Goal: Task Accomplishment & Management: Manage account settings

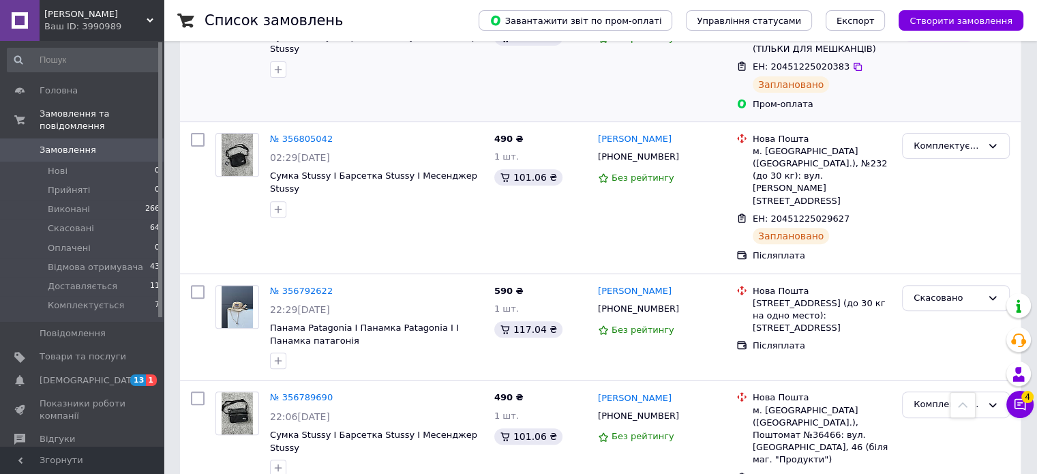
scroll to position [546, 0]
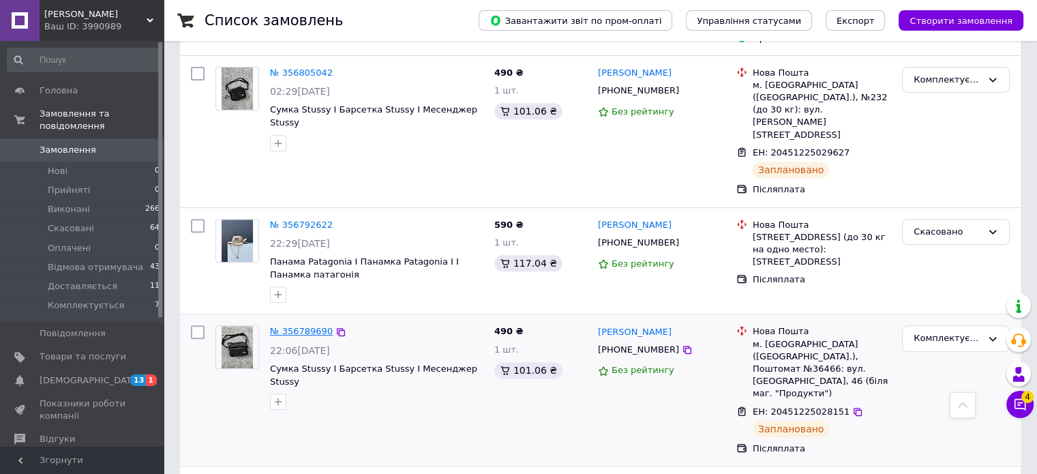
click at [310, 326] on link "№ 356789690" at bounding box center [301, 331] width 63 height 10
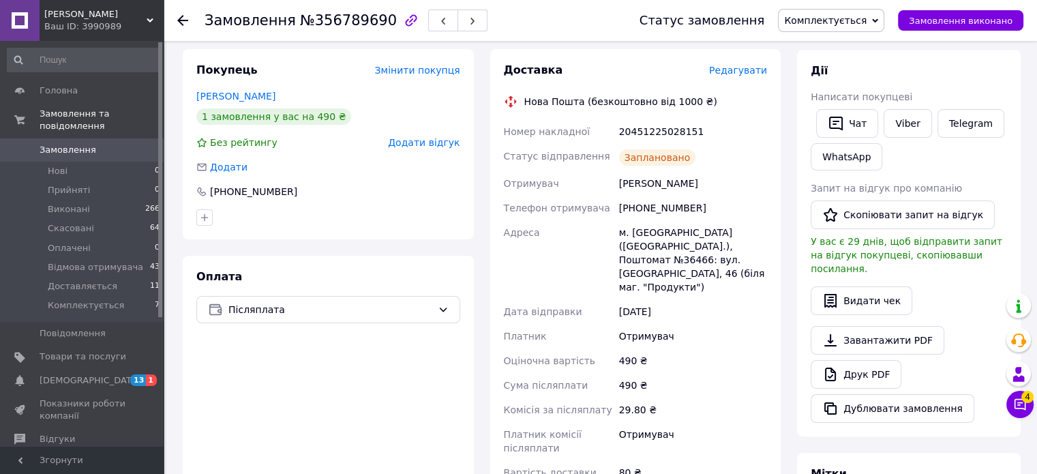
scroll to position [190, 0]
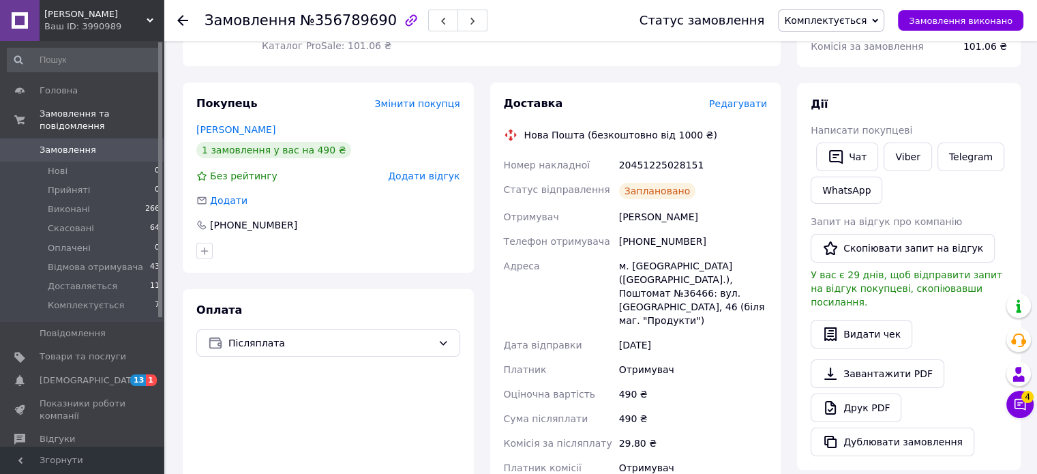
click at [760, 104] on span "Редагувати" at bounding box center [738, 103] width 58 height 11
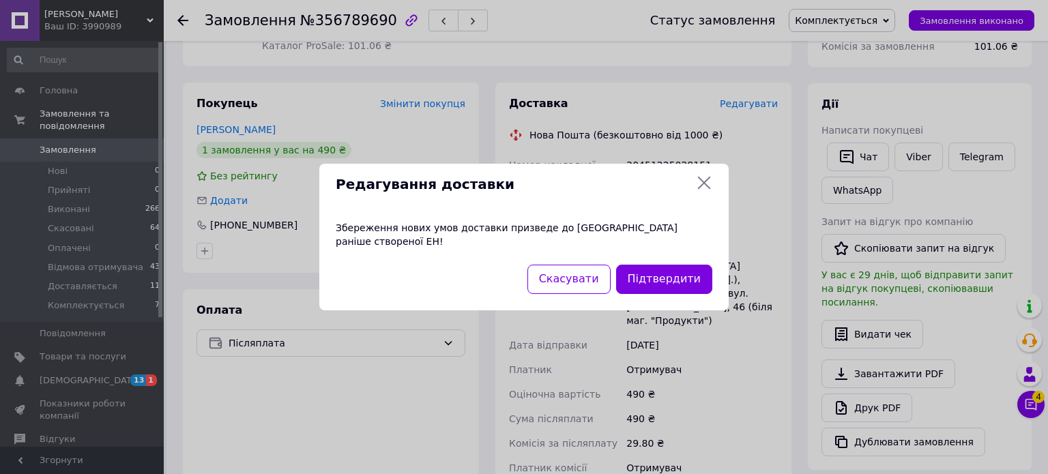
click at [707, 187] on icon at bounding box center [704, 183] width 13 height 13
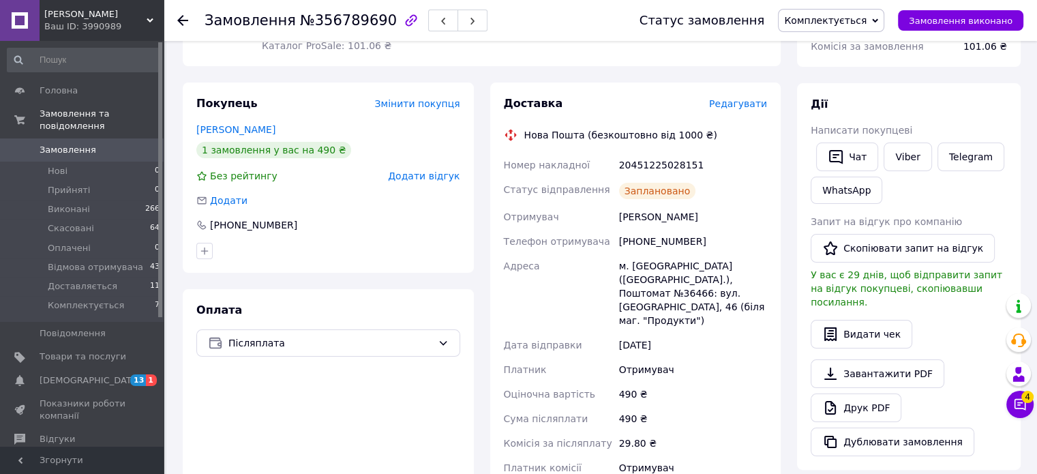
click at [507, 99] on span "Доставка" at bounding box center [533, 103] width 59 height 13
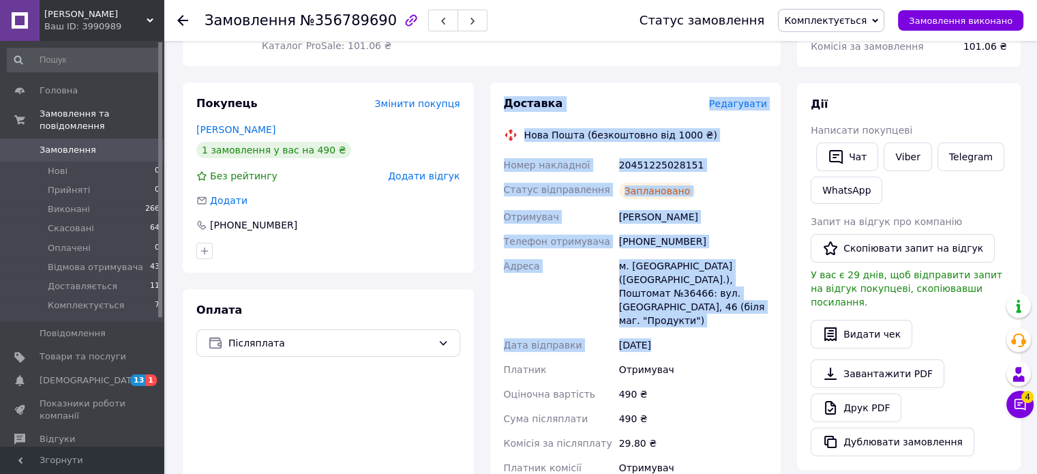
drag, startPoint x: 507, startPoint y: 99, endPoint x: 676, endPoint y: 319, distance: 276.8
click at [676, 319] on div "Доставка Редагувати Нова Пошта (безкоштовно від 1000 ₴) Номер накладної 2045122…" at bounding box center [636, 326] width 264 height 460
click at [734, 303] on div "м. [GEOGRAPHIC_DATA] ([GEOGRAPHIC_DATA].), Поштомат №36466: вул. [GEOGRAPHIC_DA…" at bounding box center [693, 293] width 153 height 79
drag, startPoint x: 756, startPoint y: 294, endPoint x: 501, endPoint y: 99, distance: 320.6
click at [501, 99] on div "Доставка Редагувати Нова Пошта (безкоштовно від 1000 ₴) Номер накладної 2045122…" at bounding box center [635, 327] width 291 height 488
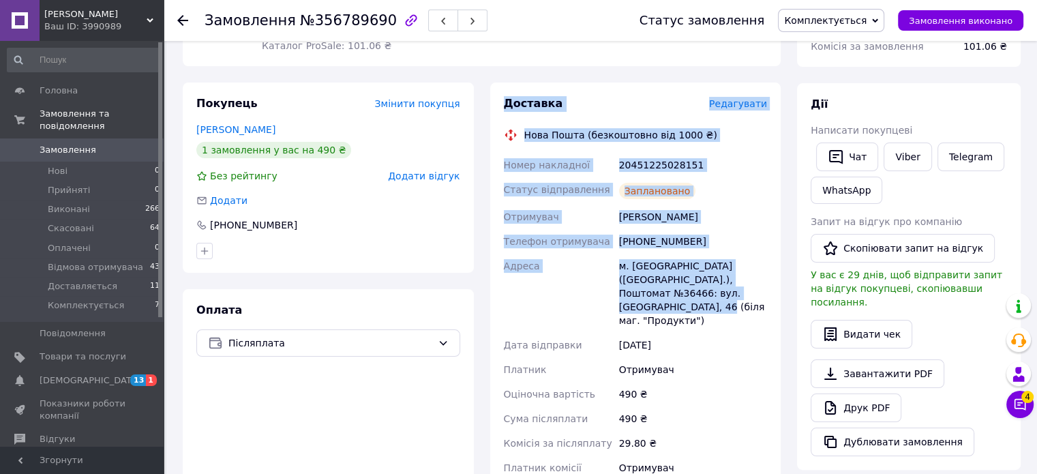
click at [531, 103] on span "Доставка" at bounding box center [533, 103] width 59 height 13
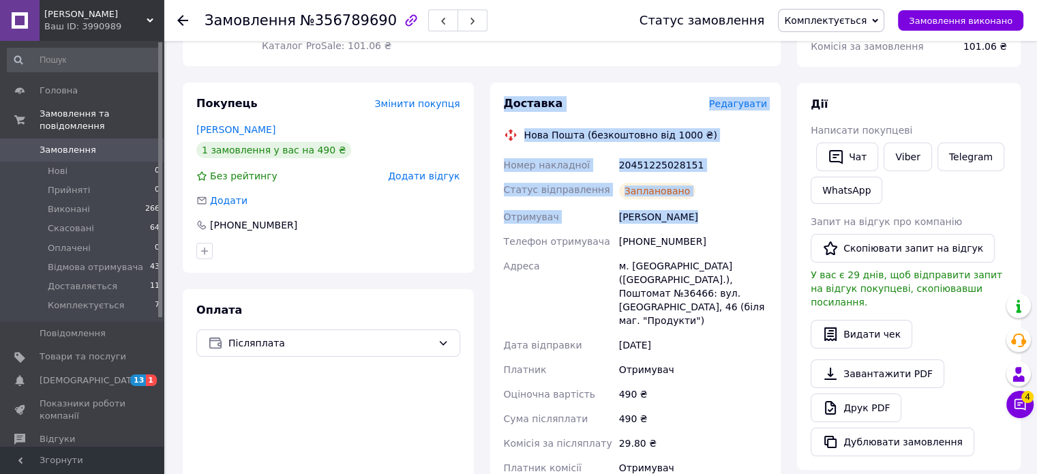
drag, startPoint x: 531, startPoint y: 103, endPoint x: 700, endPoint y: 213, distance: 201.5
click at [700, 213] on div "Доставка Редагувати Нова Пошта (безкоштовно від 1000 ₴) Номер накладної 2045122…" at bounding box center [636, 326] width 264 height 460
click at [518, 106] on span "Доставка" at bounding box center [533, 103] width 59 height 13
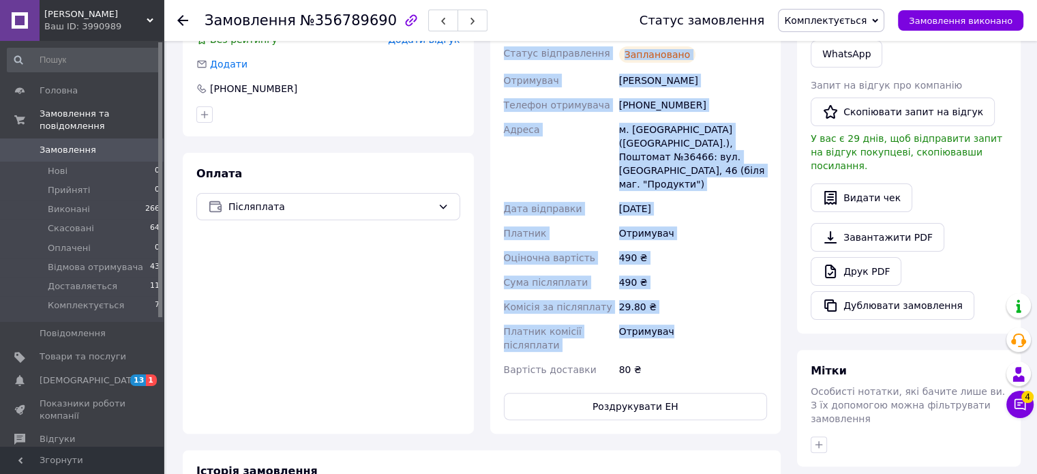
drag, startPoint x: 518, startPoint y: 106, endPoint x: 688, endPoint y: 325, distance: 276.1
click at [688, 325] on div "Доставка Редагувати Нова Пошта (безкоштовно від 1000 ₴) Номер накладної 2045122…" at bounding box center [636, 190] width 264 height 460
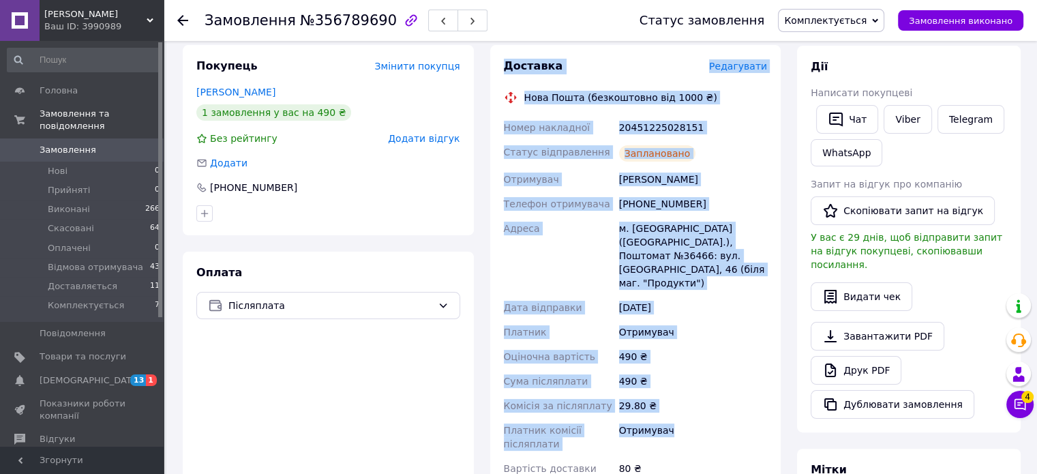
scroll to position [229, 0]
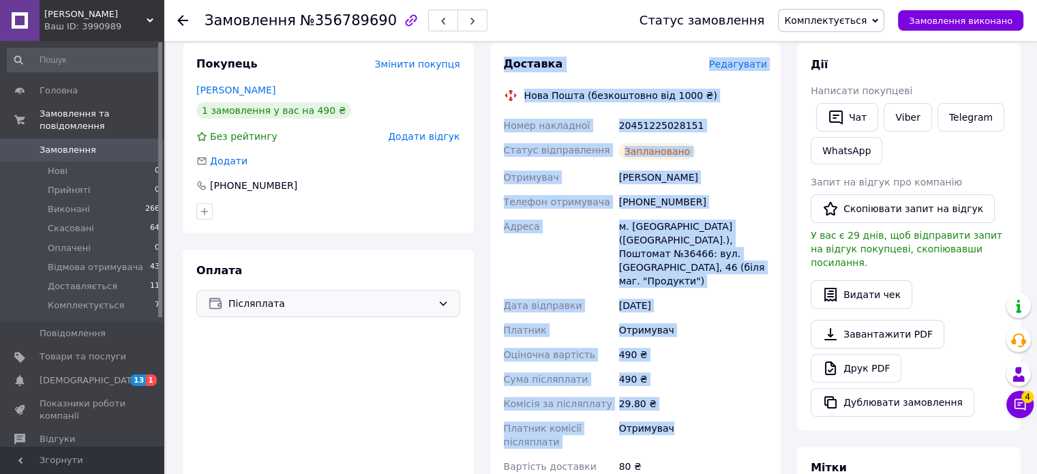
click at [261, 298] on span "Післяплата" at bounding box center [330, 303] width 204 height 15
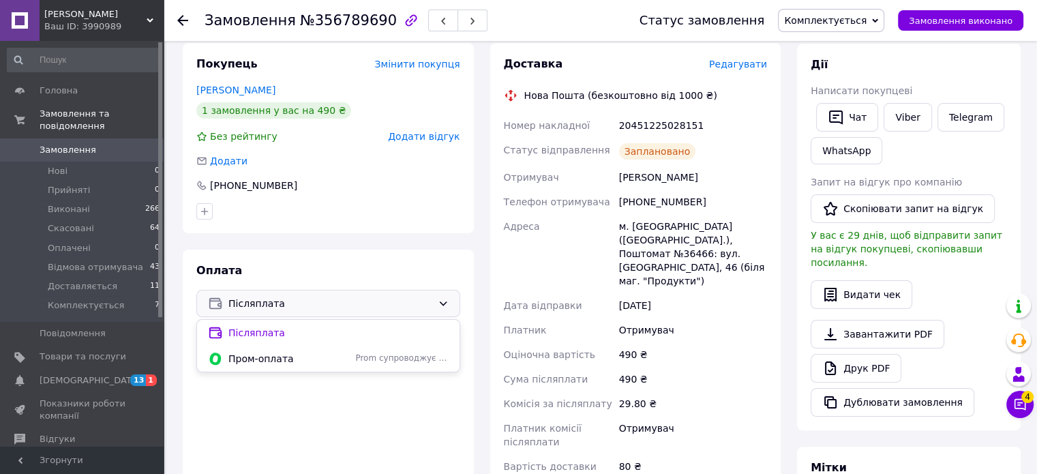
click at [368, 259] on div "Оплата Післяплата Післяплата Пром-оплата Prom супроводжує покупку" at bounding box center [328, 390] width 291 height 281
drag, startPoint x: 274, startPoint y: 268, endPoint x: 333, endPoint y: 273, distance: 58.9
click at [333, 273] on div "Оплата Післяплата" at bounding box center [328, 390] width 291 height 281
drag, startPoint x: 333, startPoint y: 273, endPoint x: 199, endPoint y: 274, distance: 133.7
click at [199, 274] on div "Оплата Післяплата" at bounding box center [328, 390] width 291 height 281
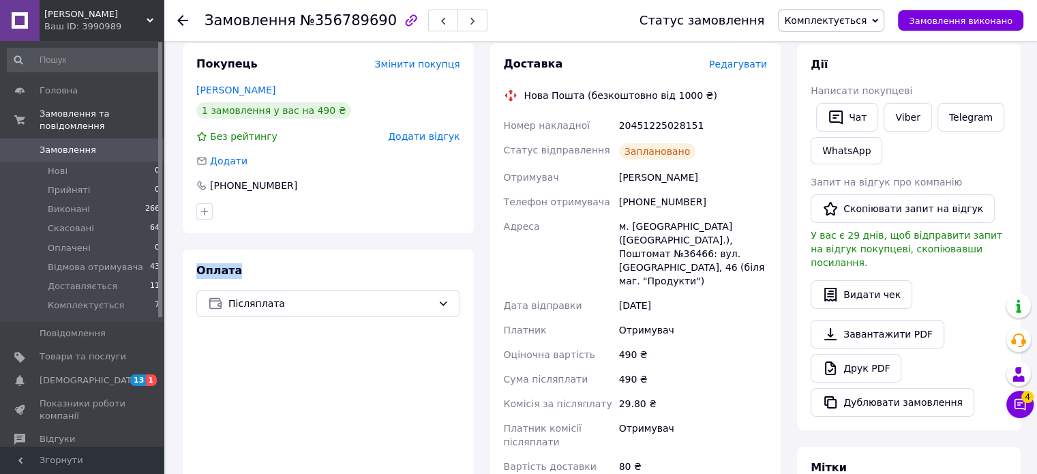
click at [199, 274] on span "Оплата" at bounding box center [219, 270] width 46 height 13
drag, startPoint x: 199, startPoint y: 274, endPoint x: 295, endPoint y: 274, distance: 95.5
click at [295, 274] on div "Оплата Післяплата" at bounding box center [328, 390] width 291 height 281
click at [520, 65] on span "Доставка" at bounding box center [533, 63] width 59 height 13
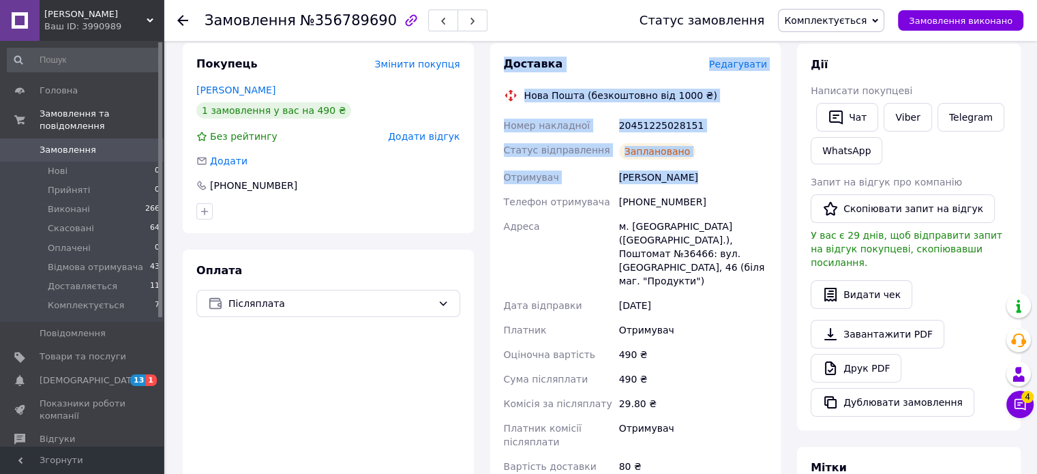
drag, startPoint x: 520, startPoint y: 65, endPoint x: 726, endPoint y: 180, distance: 235.4
click at [726, 180] on div "Доставка Редагувати Нова Пошта (безкоштовно від 1000 ₴) Номер накладної 2045122…" at bounding box center [636, 287] width 264 height 460
click at [507, 59] on span "Доставка" at bounding box center [533, 63] width 59 height 13
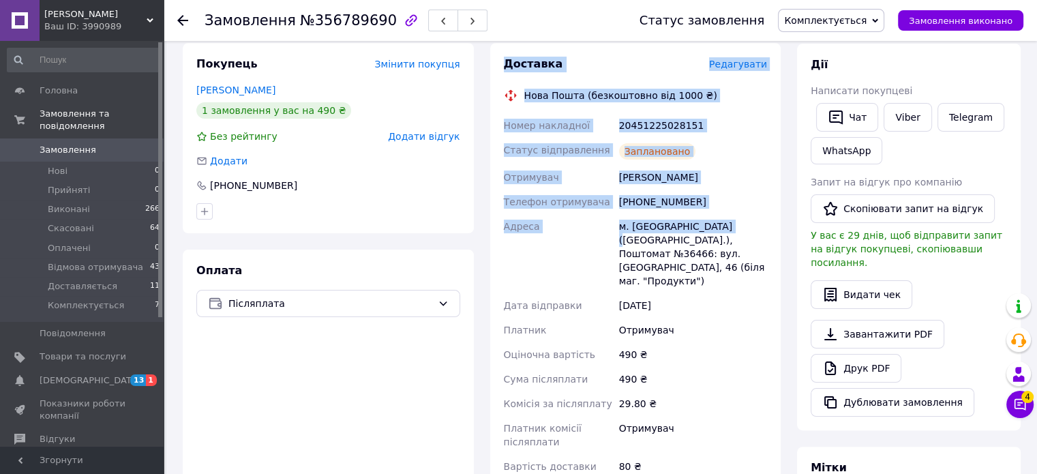
drag, startPoint x: 507, startPoint y: 59, endPoint x: 709, endPoint y: 230, distance: 264.7
click at [709, 230] on div "Доставка Редагувати Нова Пошта (безкоштовно від 1000 ₴) Номер накладної 2045122…" at bounding box center [636, 287] width 264 height 460
click at [514, 223] on span "Адреса" at bounding box center [522, 226] width 36 height 11
click at [514, 224] on span "Адреса" at bounding box center [522, 226] width 36 height 11
click at [509, 229] on span "Адреса" at bounding box center [522, 226] width 36 height 11
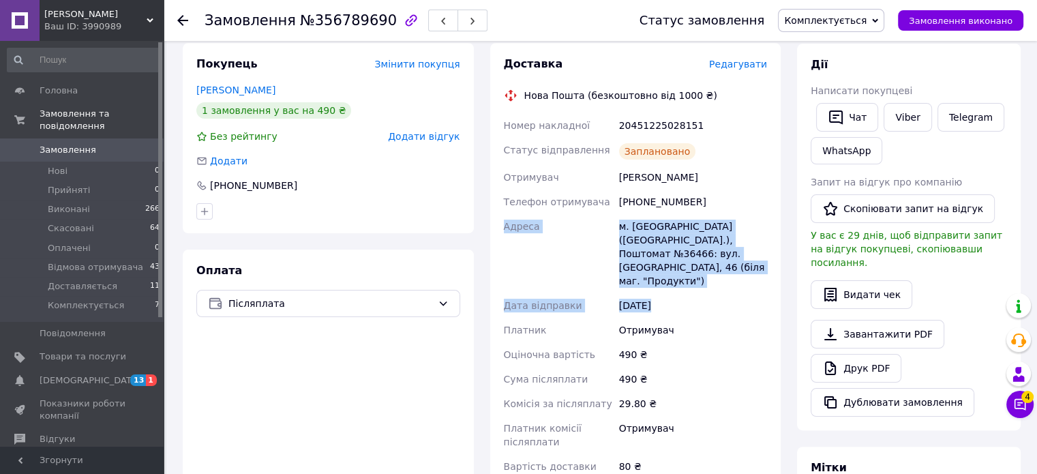
drag, startPoint x: 509, startPoint y: 229, endPoint x: 690, endPoint y: 276, distance: 187.4
click at [715, 269] on div "Номер накладної 20451225028151 Статус відправлення Заплановано Отримувач Гунько…" at bounding box center [635, 296] width 269 height 366
click at [364, 311] on div "Післяплата" at bounding box center [328, 303] width 264 height 27
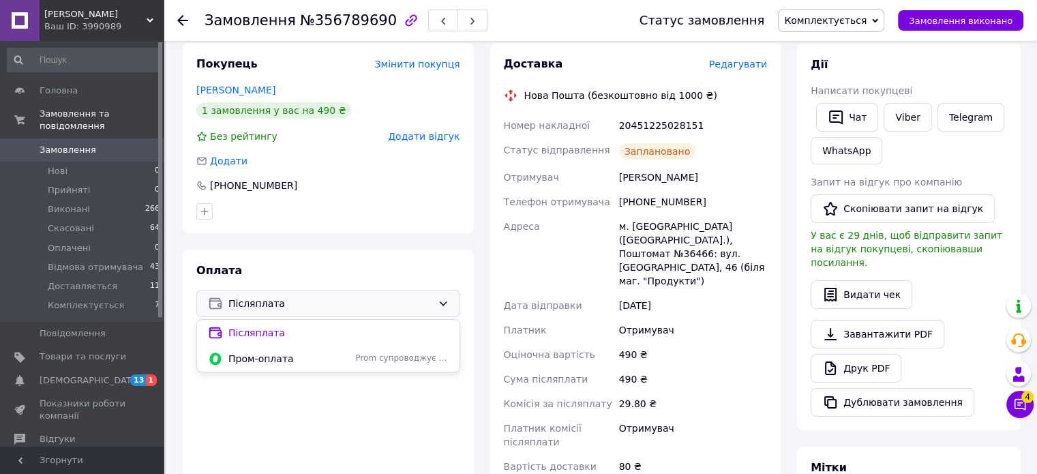
click at [248, 272] on div "Оплата Післяплата Післяплата Пром-оплата Prom супроводжує покупку" at bounding box center [328, 390] width 291 height 281
drag, startPoint x: 216, startPoint y: 272, endPoint x: 274, endPoint y: 270, distance: 58.7
click at [274, 270] on div "Оплата Післяплата" at bounding box center [328, 390] width 291 height 281
drag, startPoint x: 344, startPoint y: 16, endPoint x: 357, endPoint y: 82, distance: 67.6
click at [370, 25] on span "№356789690" at bounding box center [348, 20] width 97 height 16
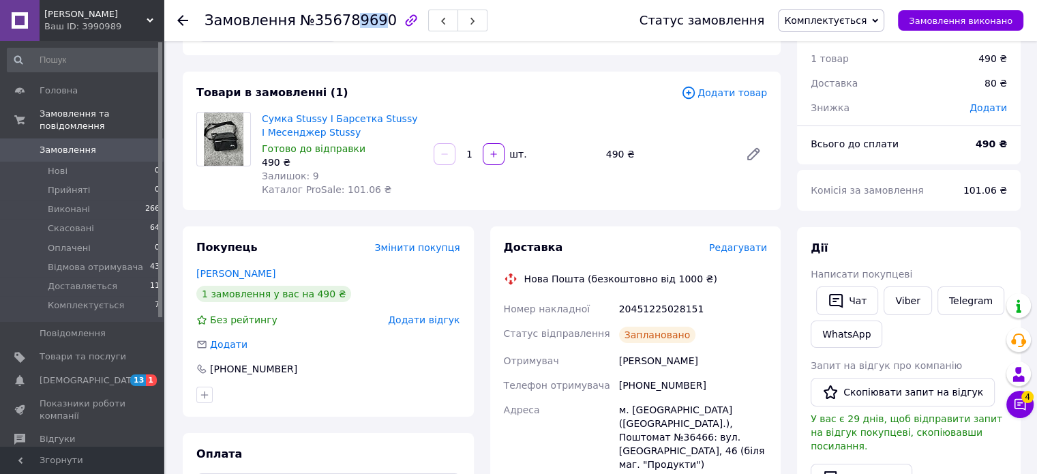
scroll to position [25, 0]
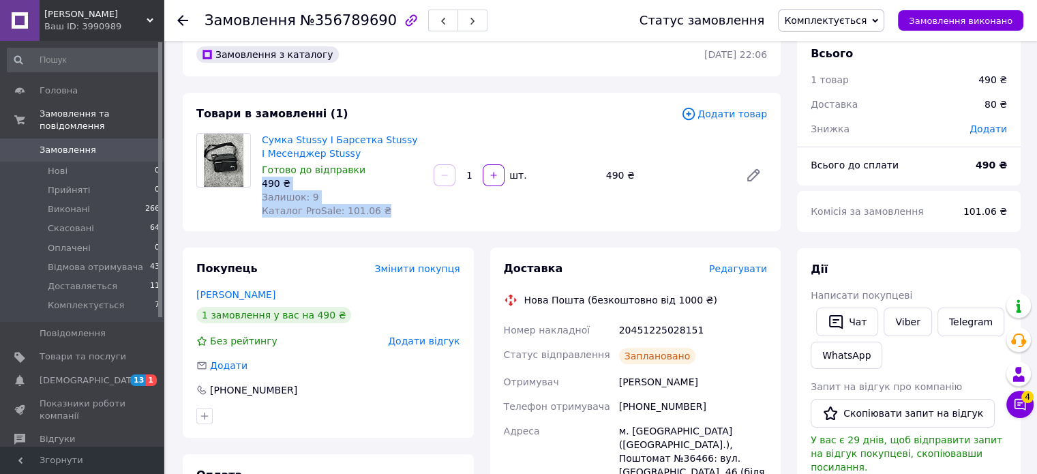
drag, startPoint x: 379, startPoint y: 209, endPoint x: 259, endPoint y: 185, distance: 123.2
click at [259, 185] on div "Сумка Stussy І Барсетка Stussy I Месенджер Stussy Готово до відправки 490 ₴ Зал…" at bounding box center [342, 175] width 172 height 90
click at [1018, 395] on button "Чат з покупцем 4" at bounding box center [1020, 404] width 27 height 27
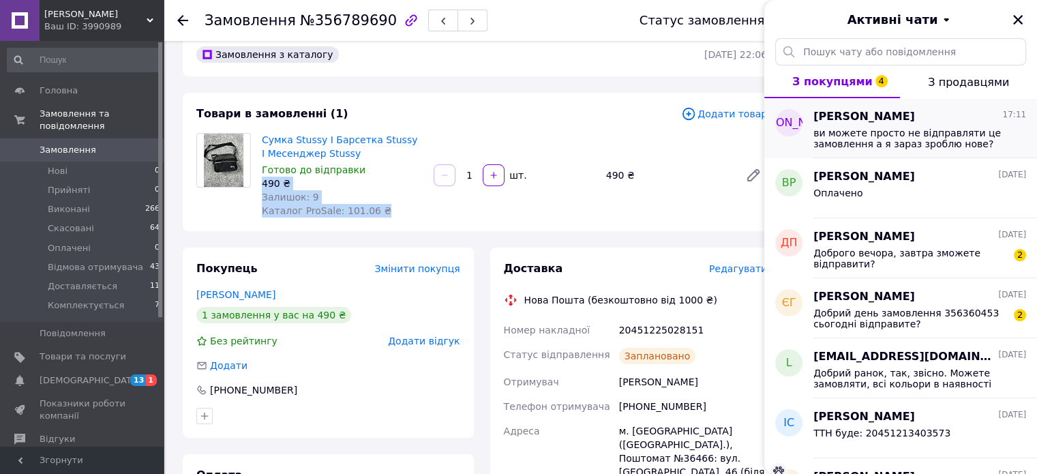
click at [965, 133] on span "ви можете просто не вiдправляти це замовлення а я зараз зроблю нове?" at bounding box center [911, 139] width 194 height 22
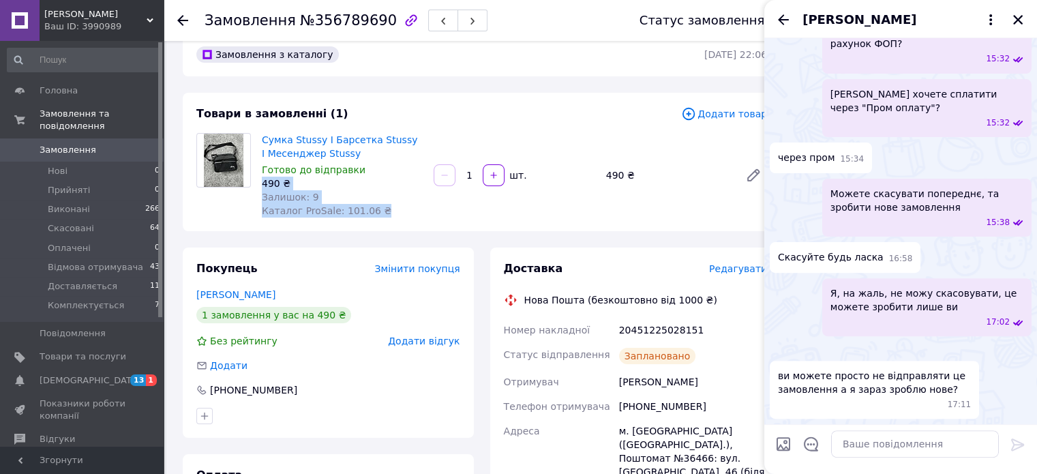
scroll to position [592, 0]
click at [373, 212] on div "Сумка Stussy І Барсетка Stussy I Месенджер Stussy Готово до відправки 490 ₴ Зал…" at bounding box center [342, 175] width 172 height 90
drag, startPoint x: 379, startPoint y: 209, endPoint x: 383, endPoint y: 218, distance: 9.8
click at [383, 218] on div "Сумка Stussy І Барсетка Stussy I Месенджер Stussy Готово до відправки 490 ₴ Зал…" at bounding box center [342, 175] width 172 height 90
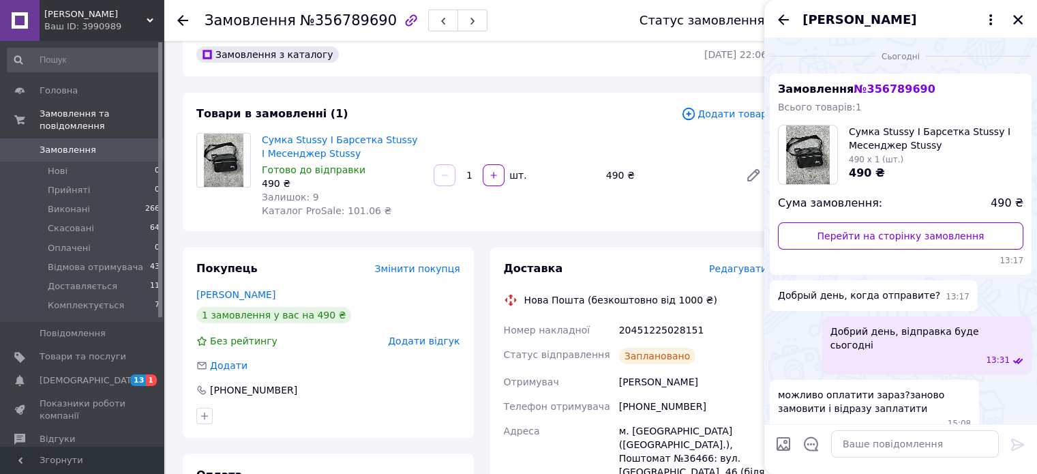
scroll to position [341, 0]
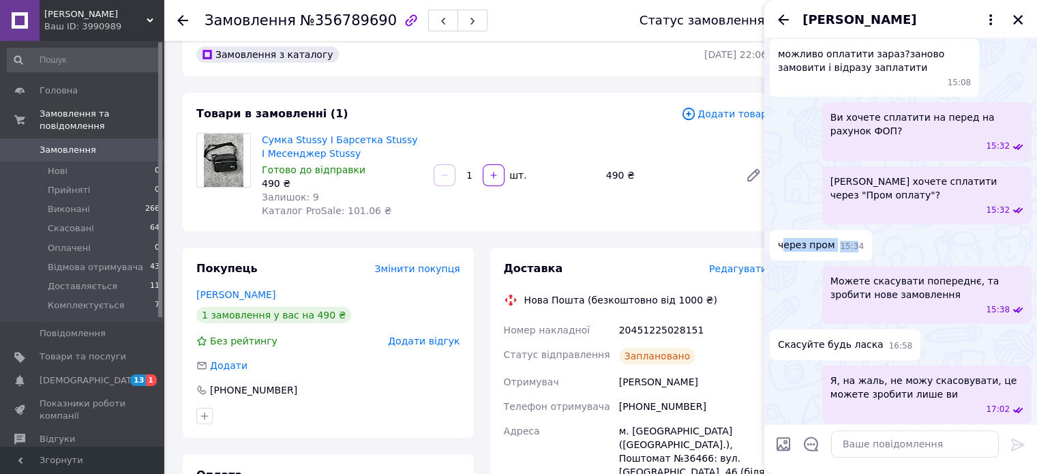
drag, startPoint x: 786, startPoint y: 209, endPoint x: 851, endPoint y: 218, distance: 65.4
click at [851, 230] on div "через пром 15:34" at bounding box center [821, 245] width 102 height 31
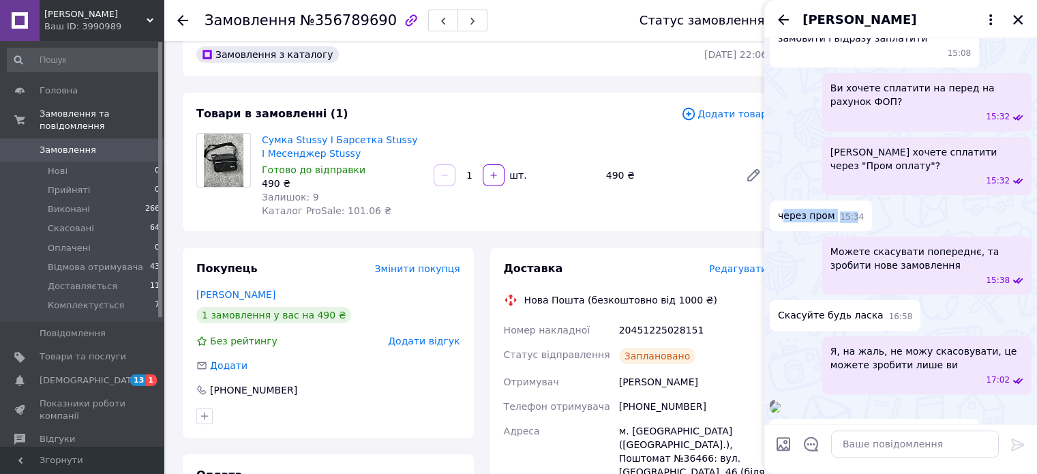
scroll to position [409, 0]
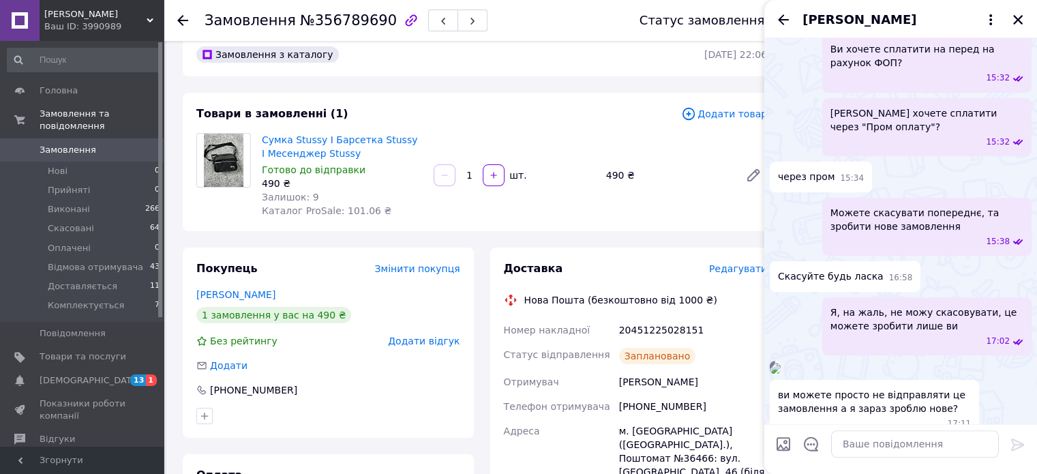
click at [789, 269] on span "Скасуйте будь ласка" at bounding box center [831, 276] width 106 height 14
drag, startPoint x: 789, startPoint y: 241, endPoint x: 865, endPoint y: 261, distance: 78.2
click at [865, 261] on div "Скасуйте будь ласка 16:58" at bounding box center [845, 276] width 151 height 31
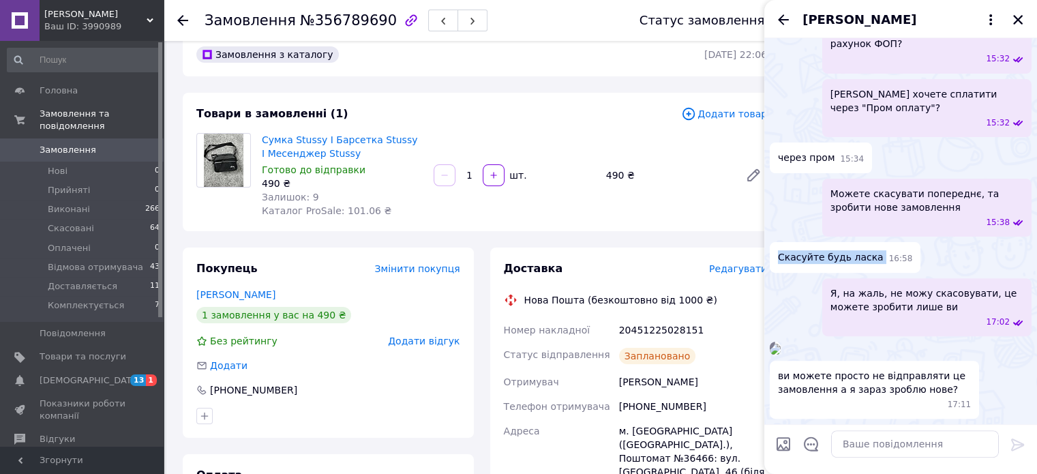
scroll to position [592, 0]
click at [835, 286] on span "Я, на жаль, не можу скасовувати, це можете зробити лише ви" at bounding box center [927, 299] width 193 height 27
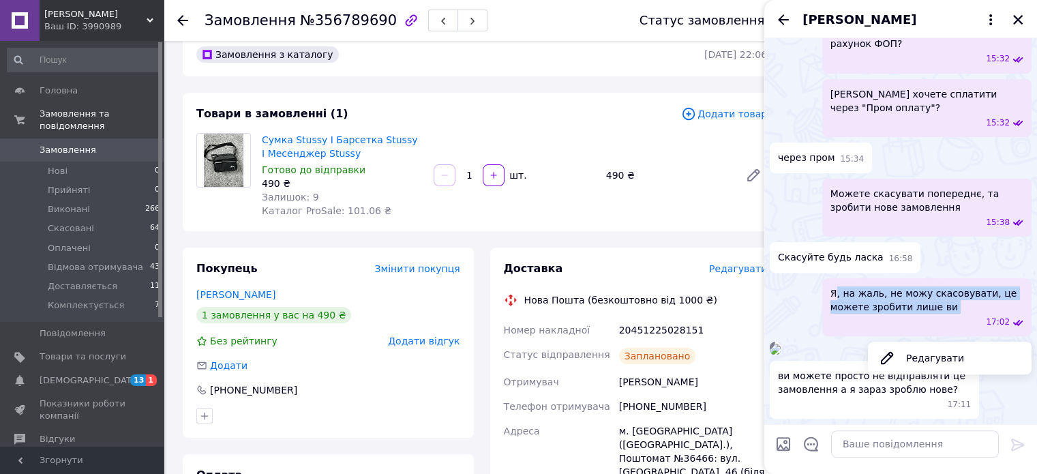
drag, startPoint x: 835, startPoint y: 108, endPoint x: 945, endPoint y: 215, distance: 153.4
click at [945, 286] on span "Я, на жаль, не можу скасовувати, це можете зробити лише ви" at bounding box center [927, 299] width 193 height 27
click at [781, 344] on img at bounding box center [775, 349] width 11 height 11
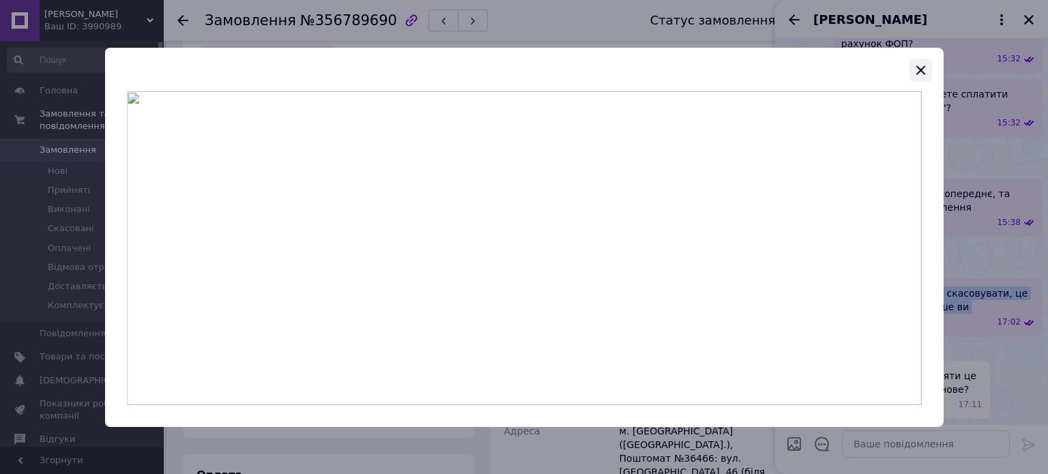
click at [926, 71] on icon "button" at bounding box center [920, 70] width 16 height 16
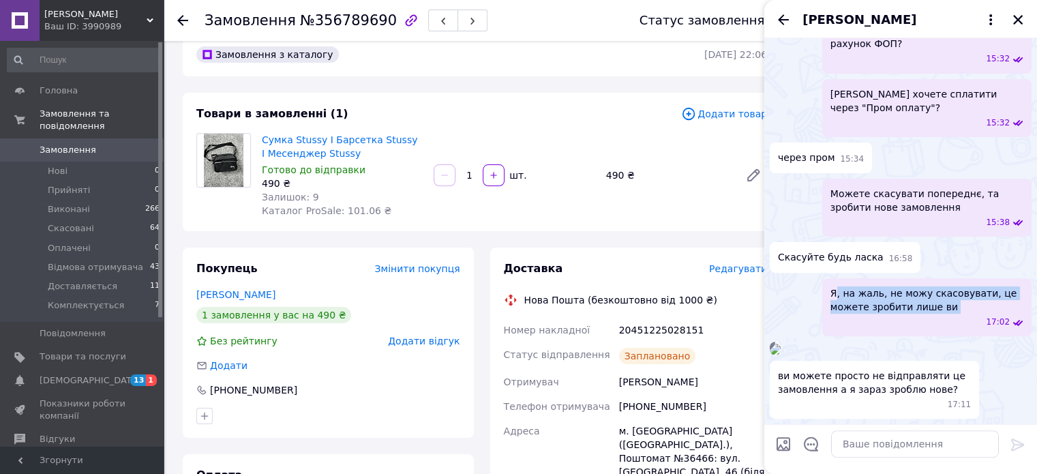
click at [781, 344] on img at bounding box center [775, 349] width 11 height 11
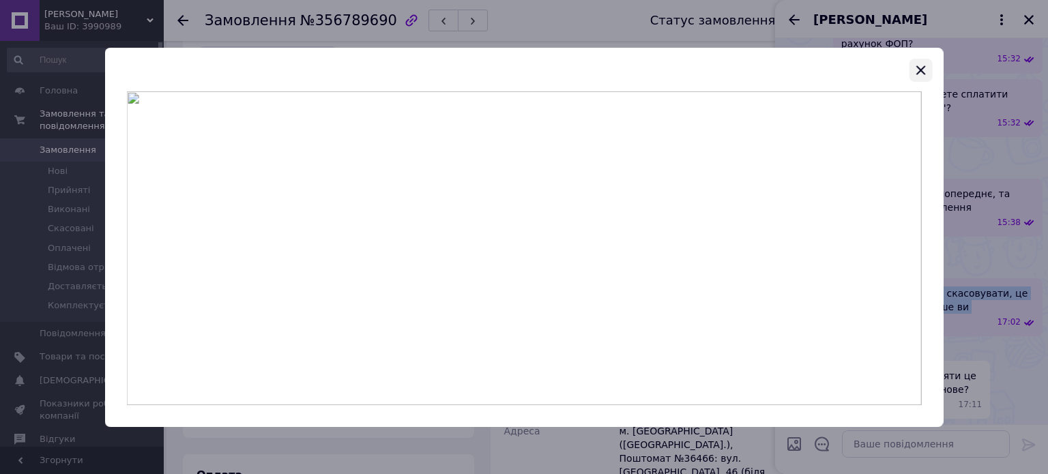
click at [927, 69] on icon "button" at bounding box center [920, 70] width 16 height 16
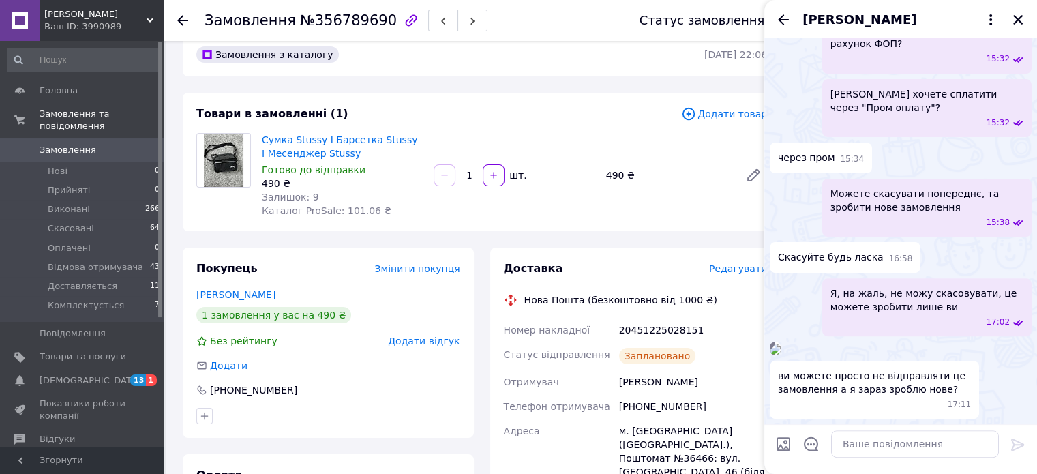
click at [780, 379] on span "ви можете просто не вiдправляти це замовлення а я зараз зроблю нове?" at bounding box center [874, 382] width 193 height 27
drag, startPoint x: 780, startPoint y: 379, endPoint x: 893, endPoint y: 389, distance: 113.0
click at [893, 389] on span "ви можете просто не вiдправляти це замовлення а я зараз зроблю нове?" at bounding box center [874, 382] width 193 height 27
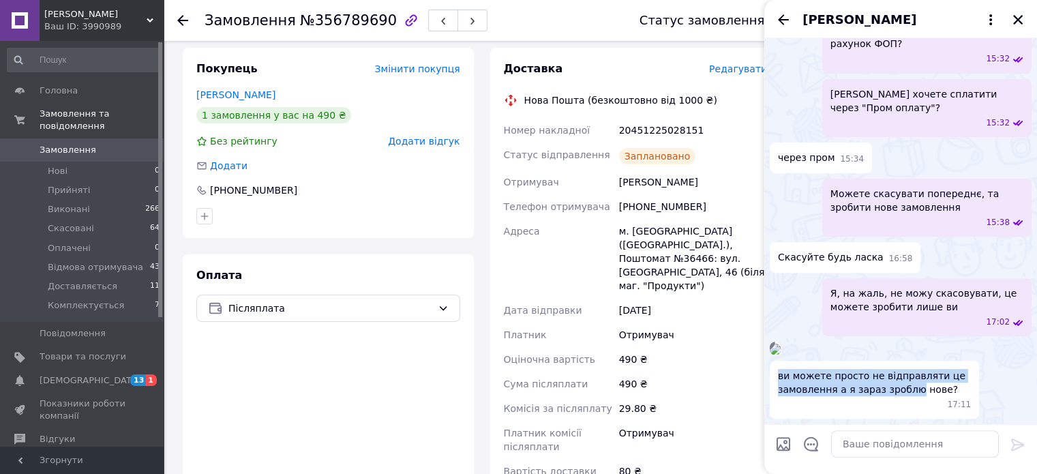
scroll to position [229, 0]
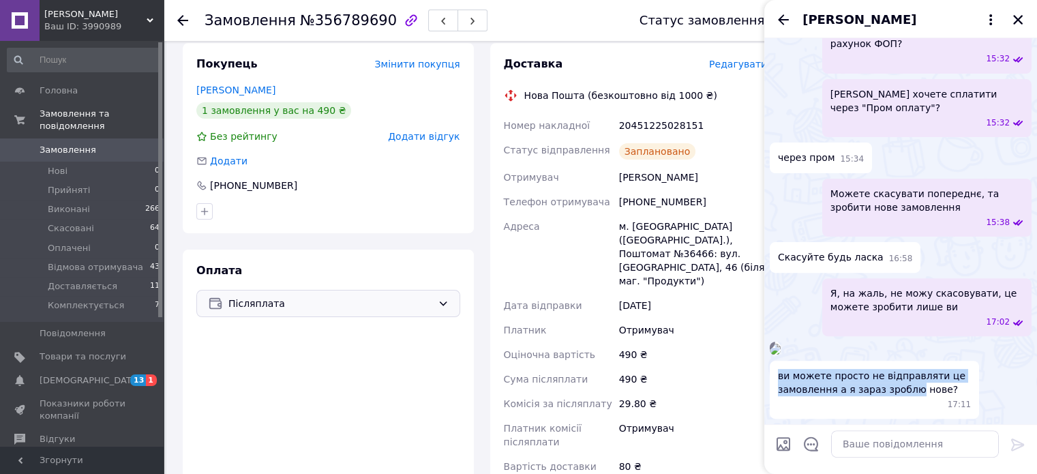
click at [316, 309] on span "Післяплата" at bounding box center [330, 303] width 204 height 15
click at [338, 261] on div "Оплата Післяплата" at bounding box center [328, 390] width 291 height 281
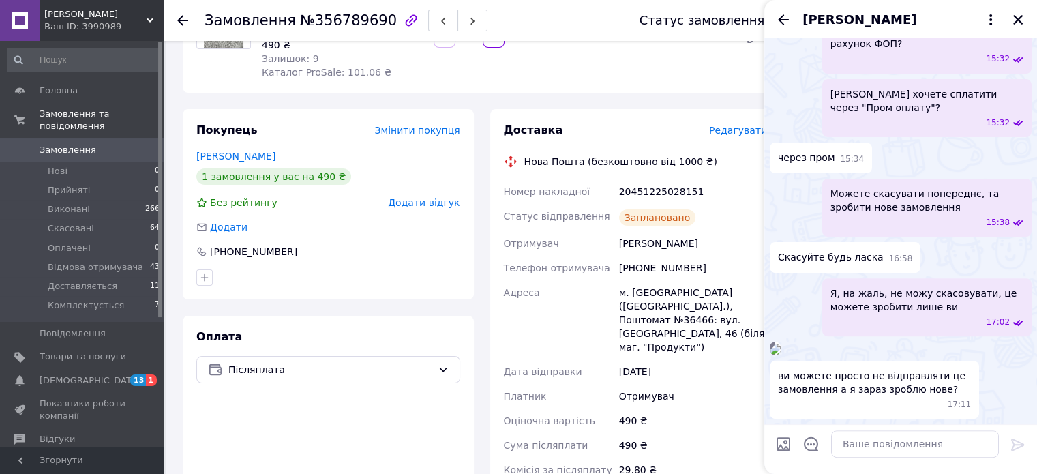
scroll to position [161, 0]
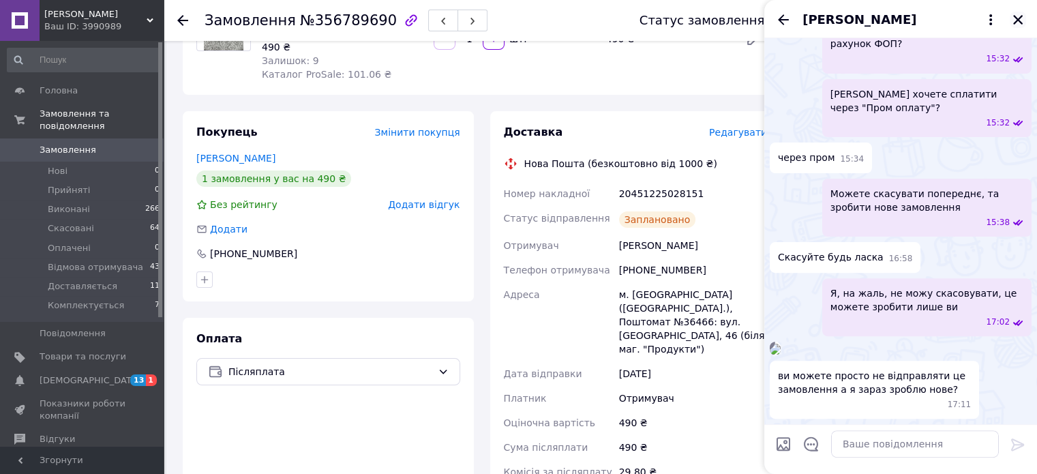
click at [1024, 21] on icon "Закрити" at bounding box center [1018, 20] width 12 height 12
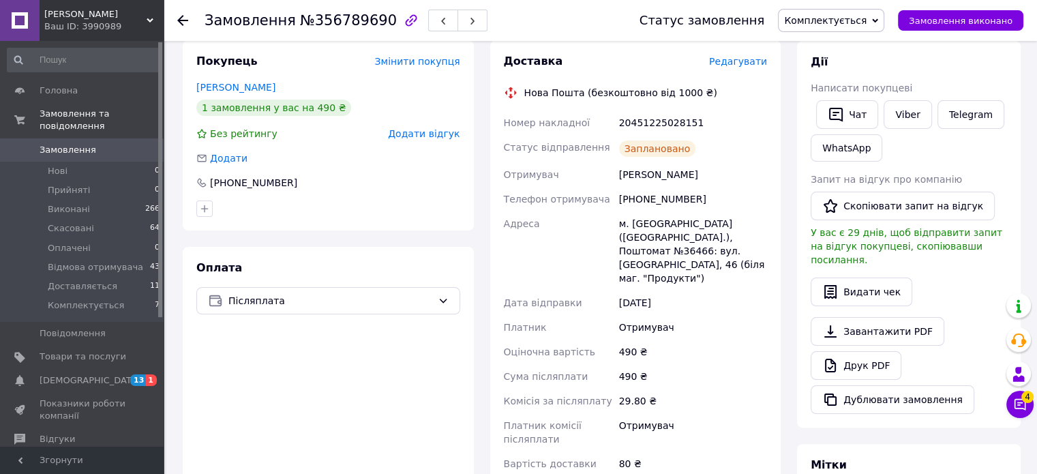
scroll to position [297, 0]
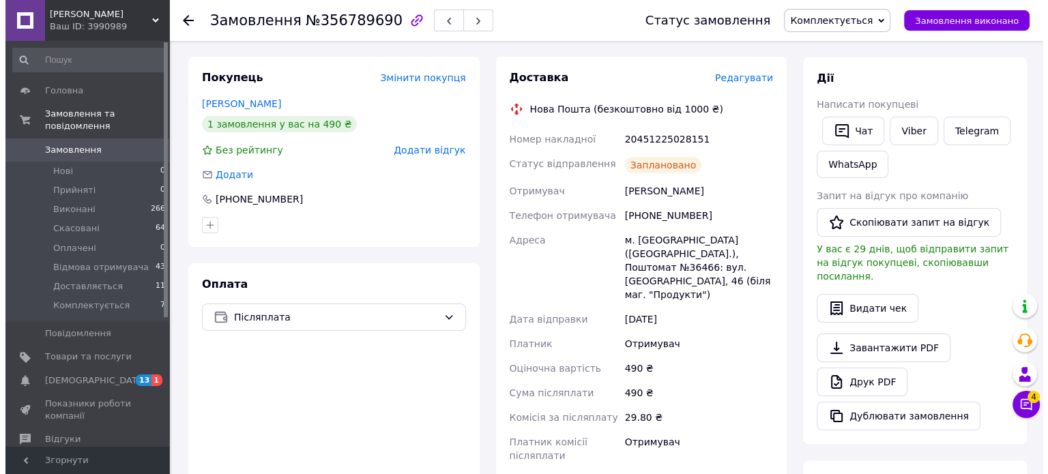
scroll to position [218, 0]
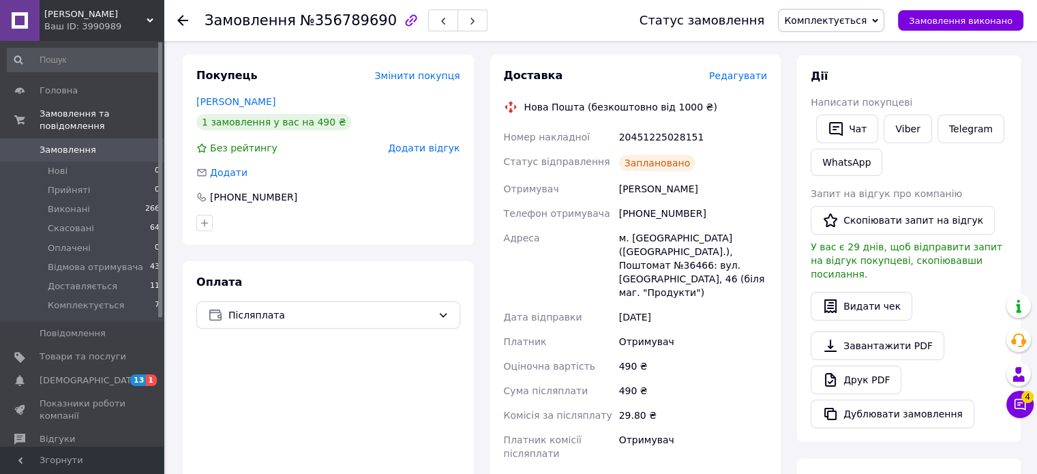
click at [739, 78] on span "Редагувати" at bounding box center [738, 75] width 58 height 11
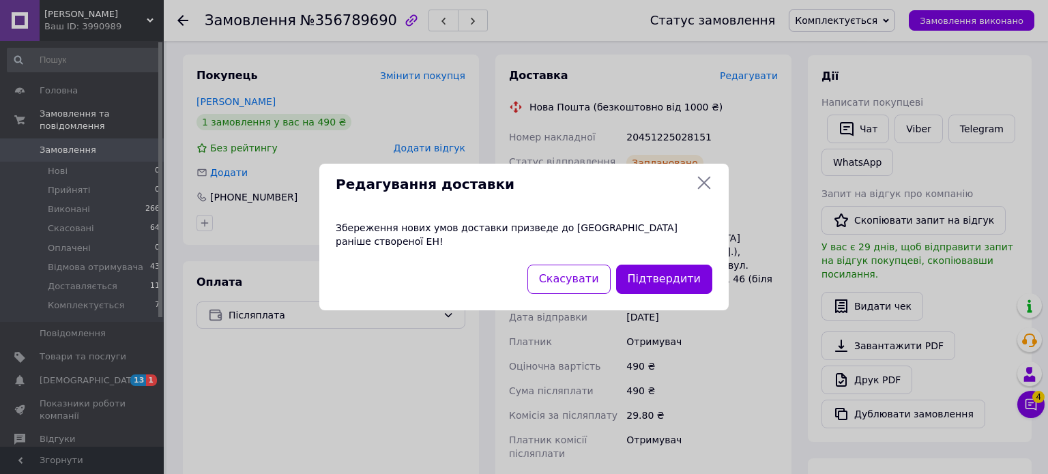
click at [337, 231] on div "Збереження нових умов доставки призведе до [GEOGRAPHIC_DATA] раніше створеної Е…" at bounding box center [523, 235] width 409 height 60
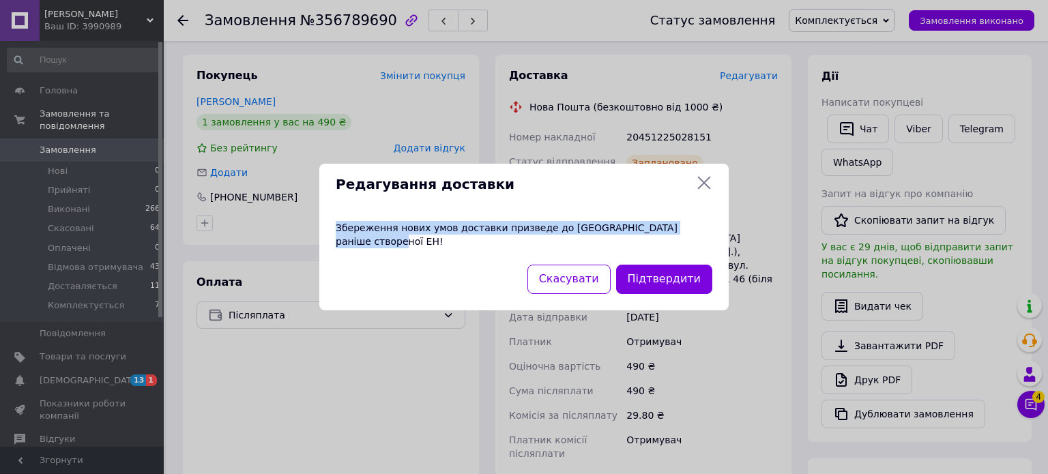
drag, startPoint x: 337, startPoint y: 231, endPoint x: 690, endPoint y: 231, distance: 353.3
click at [690, 231] on div "Збереження нових умов доставки призведе до анулювання раніше створеної ЕН!" at bounding box center [523, 235] width 409 height 60
click at [368, 235] on div "Збереження нових умов доставки призведе до анулювання раніше створеної ЕН!" at bounding box center [523, 235] width 409 height 60
drag, startPoint x: 368, startPoint y: 235, endPoint x: 721, endPoint y: 232, distance: 352.6
click at [721, 232] on div "Збереження нових умов доставки призведе до анулювання раніше створеної ЕН!" at bounding box center [523, 235] width 409 height 60
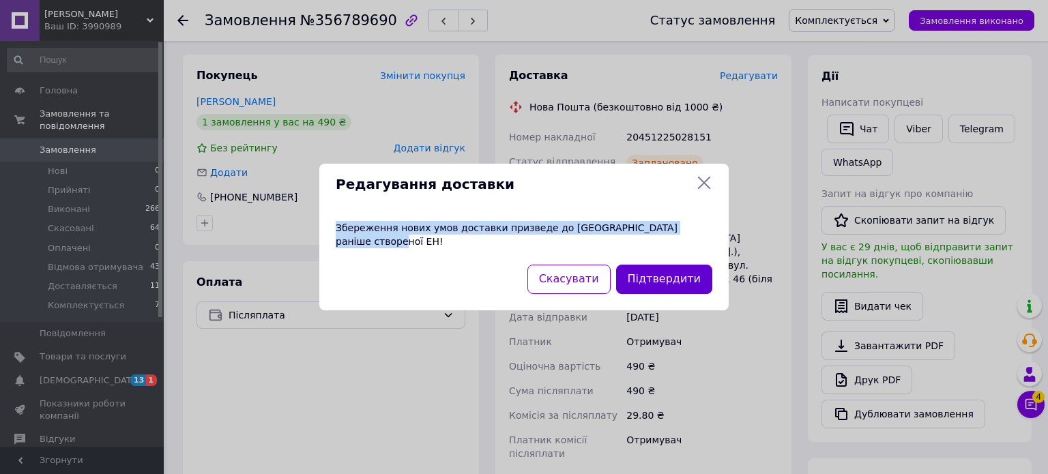
click at [684, 276] on button "Підтвердити" at bounding box center [664, 279] width 96 height 29
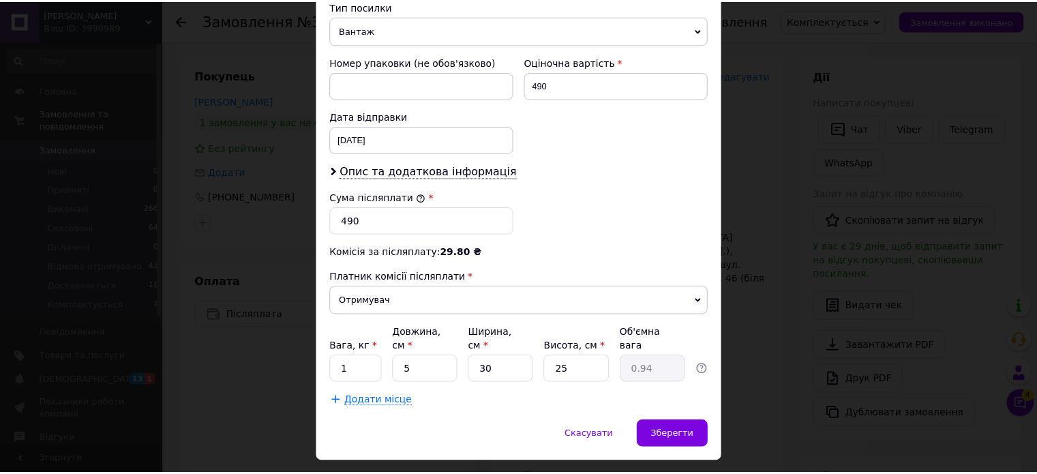
scroll to position [562, 0]
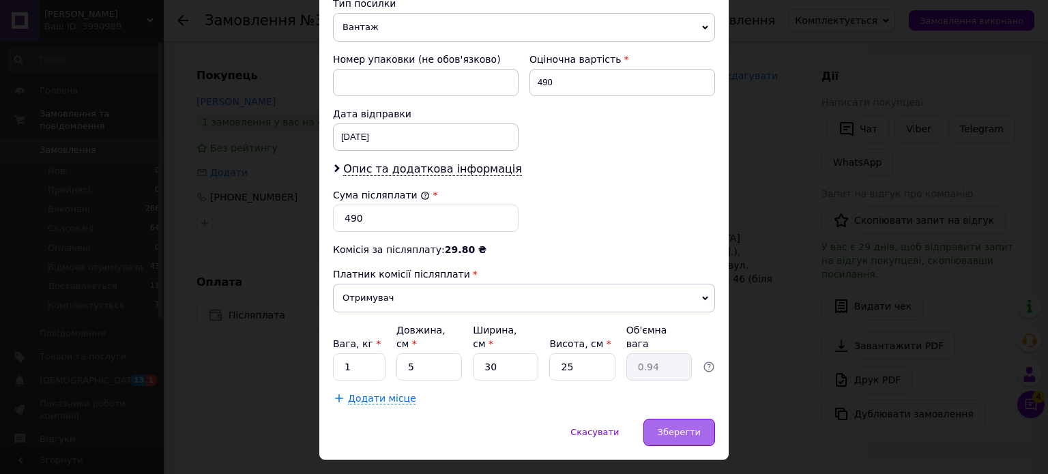
click at [690, 427] on span "Зберегти" at bounding box center [679, 432] width 43 height 10
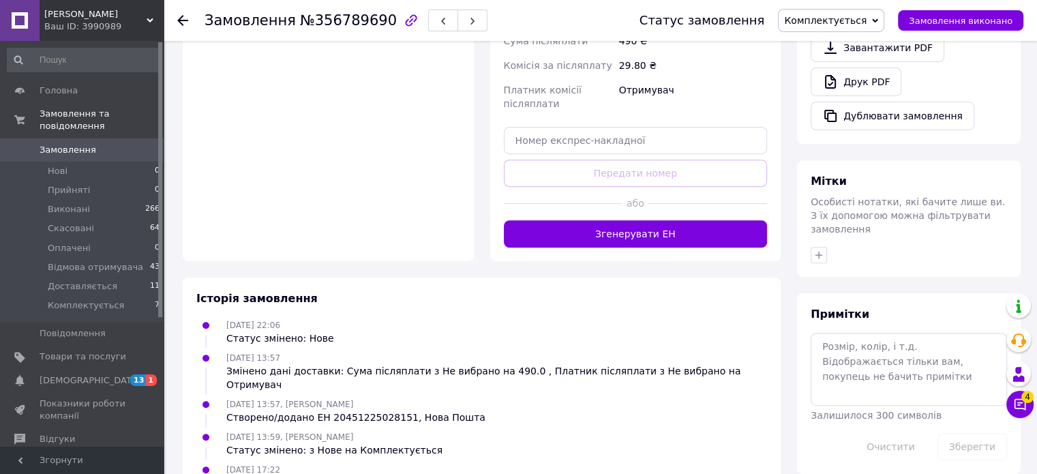
scroll to position [520, 0]
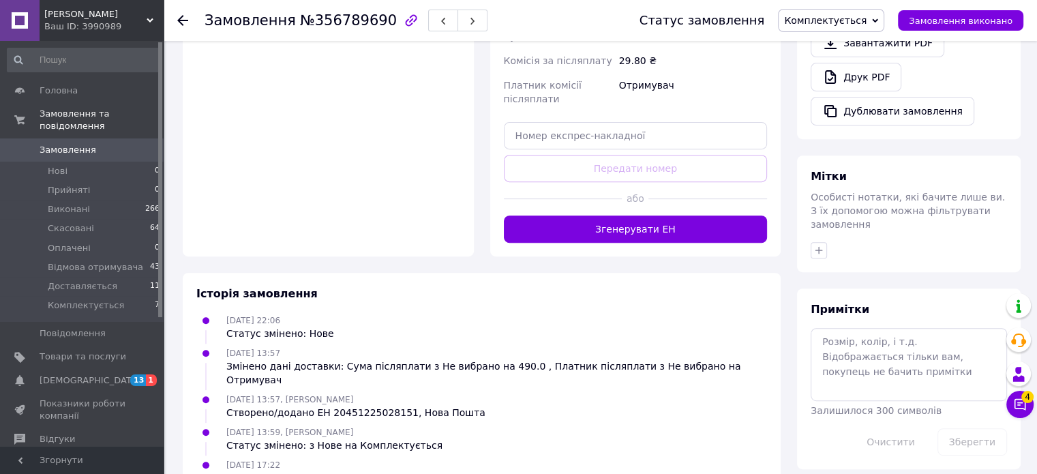
drag, startPoint x: 269, startPoint y: 409, endPoint x: 432, endPoint y: 411, distance: 163.0
click at [432, 411] on ul "11.08.2025 22:06 Статус змінено: Нове 12.08.2025 13:57 Змінено дані доставки: С…" at bounding box center [481, 399] width 571 height 173
click at [396, 411] on ul "11.08.2025 22:06 Статус змінено: Нове 12.08.2025 13:57 Змінено дані доставки: С…" at bounding box center [481, 399] width 571 height 173
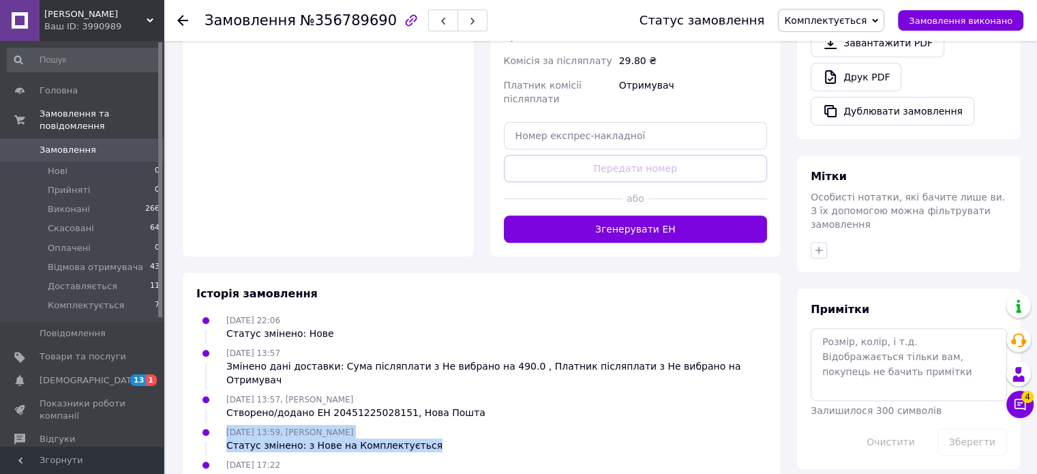
drag, startPoint x: 439, startPoint y: 406, endPoint x: 223, endPoint y: 390, distance: 216.8
click at [223, 425] on div "12.08.2025 13:59, Павло Домантович Статус змінено: з Нове на Комплектується" at bounding box center [482, 438] width 582 height 27
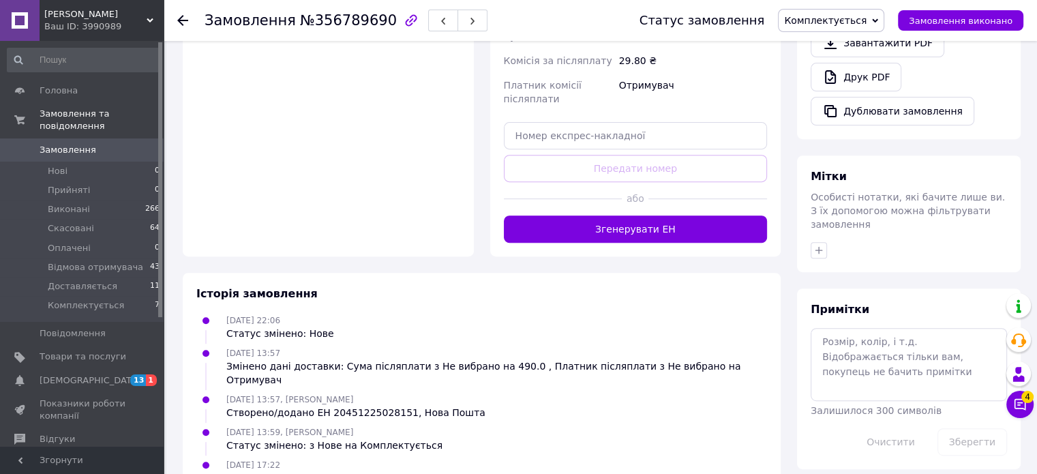
click at [457, 411] on ul "11.08.2025 22:06 Статус змінено: Нове 12.08.2025 13:57 Змінено дані доставки: С…" at bounding box center [481, 399] width 571 height 173
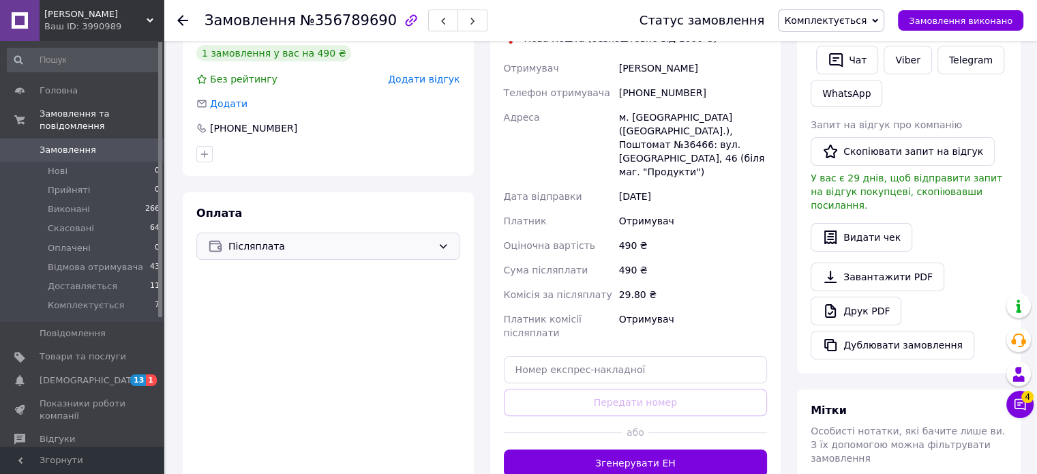
scroll to position [316, 0]
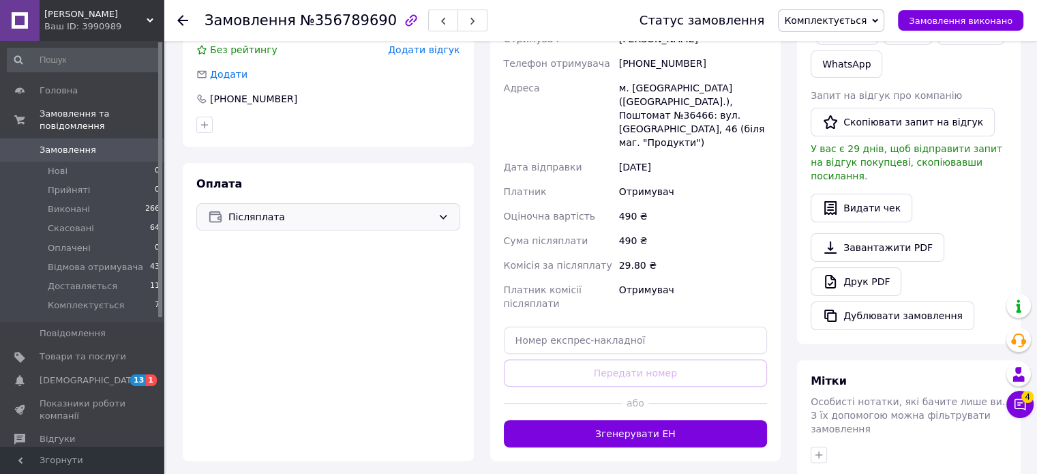
click at [292, 222] on span "Післяплата" at bounding box center [330, 216] width 204 height 15
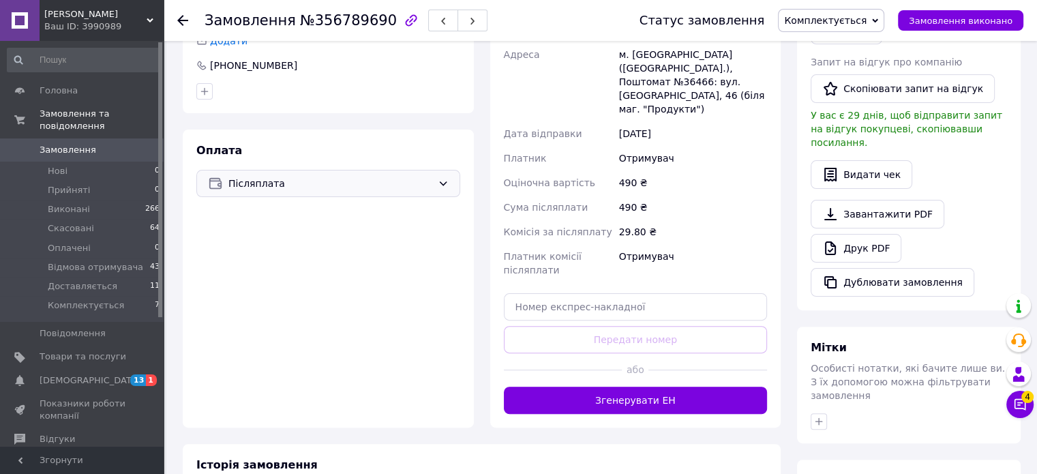
scroll to position [354, 0]
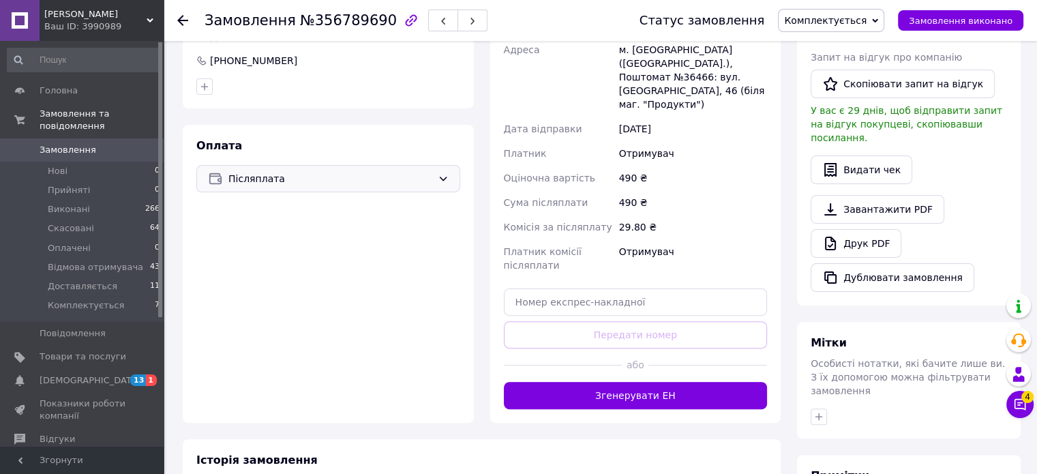
click at [297, 177] on span "Післяплата" at bounding box center [330, 178] width 204 height 15
click at [256, 234] on span "Пром-оплата" at bounding box center [288, 234] width 121 height 14
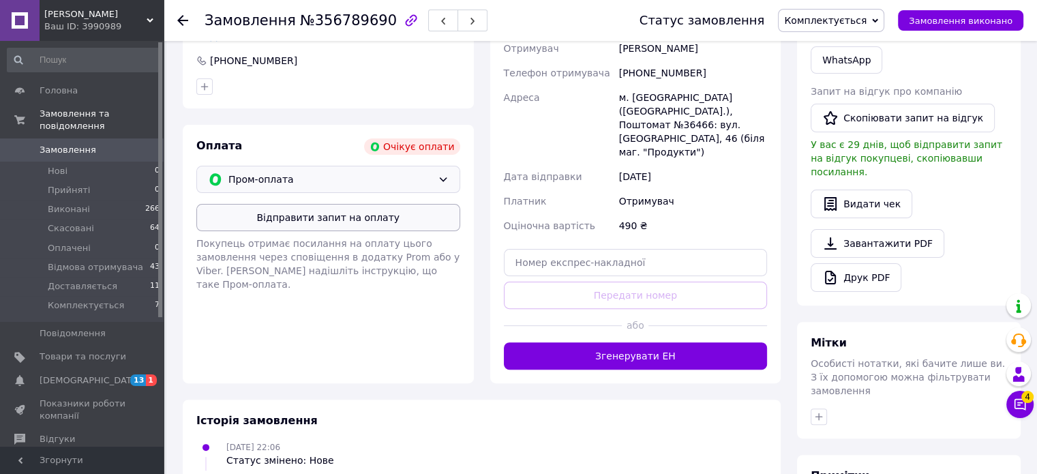
click at [357, 223] on button "Відправити запит на оплату" at bounding box center [328, 217] width 264 height 27
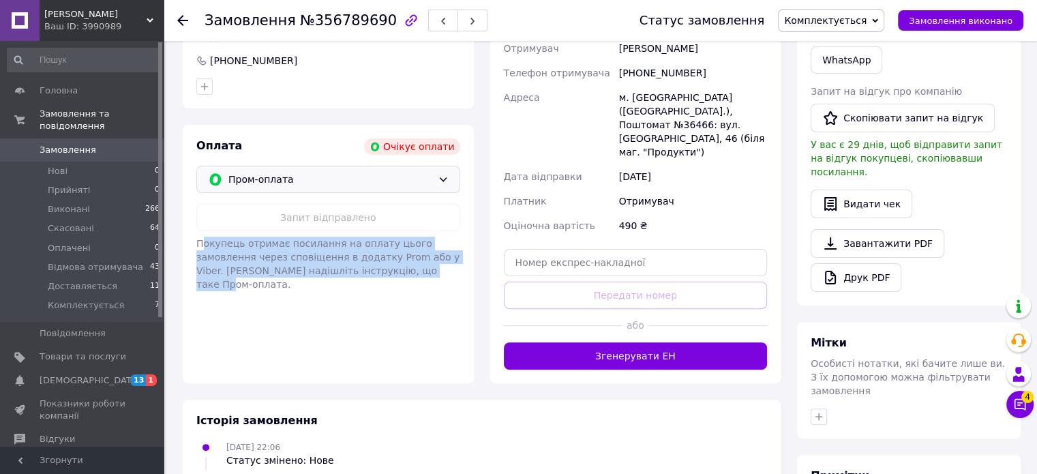
drag, startPoint x: 203, startPoint y: 250, endPoint x: 441, endPoint y: 275, distance: 238.6
click at [441, 275] on div "Покупець отримає посилання на оплату цього замовлення через сповіщення в додатк…" at bounding box center [328, 264] width 264 height 55
click at [387, 286] on div "Оплата Очікує оплати Пром-оплата Запит відправлено Покупець отримає посилання н…" at bounding box center [328, 254] width 291 height 259
drag, startPoint x: 405, startPoint y: 273, endPoint x: 188, endPoint y: 247, distance: 218.4
click at [188, 247] on div "Оплата Очікує оплати Пром-оплата Запит відправлено Покупець отримає посилання н…" at bounding box center [328, 254] width 291 height 259
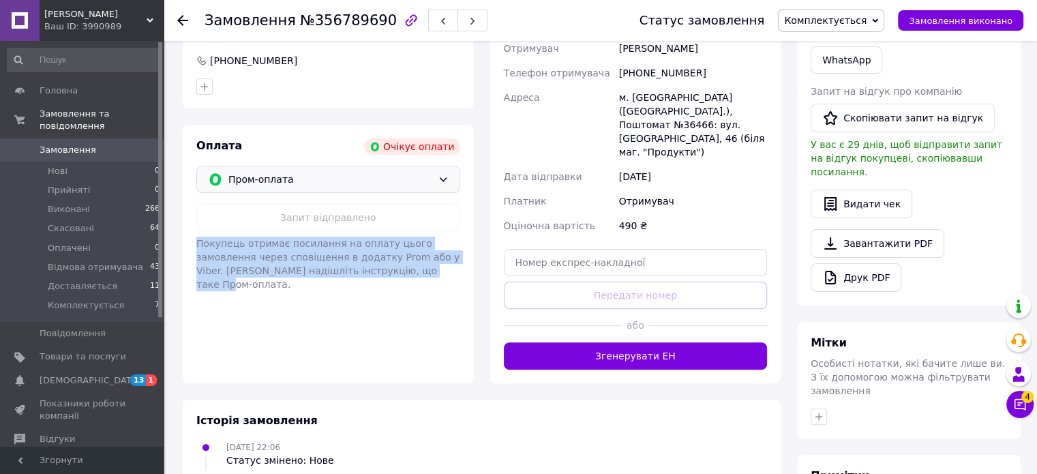
click at [196, 245] on div "Оплата Очікує оплати Пром-оплата Запит відправлено Покупець отримає посилання н…" at bounding box center [328, 254] width 291 height 259
drag, startPoint x: 196, startPoint y: 245, endPoint x: 412, endPoint y: 278, distance: 218.7
click at [412, 278] on div "Оплата Очікує оплати Пром-оплата Запит відправлено Покупець отримає посилання н…" at bounding box center [328, 254] width 291 height 259
click at [1023, 401] on button "Чат з покупцем 4" at bounding box center [1020, 404] width 27 height 27
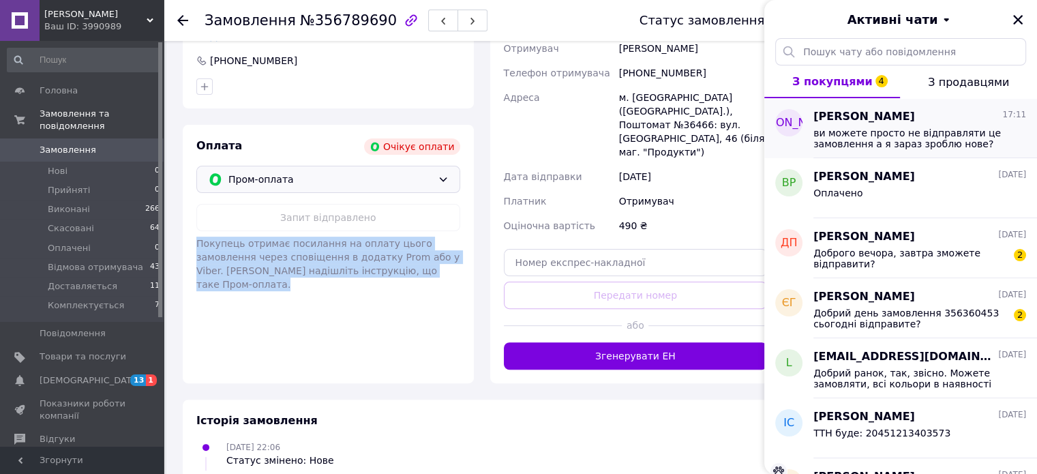
click at [881, 125] on div "ви можете просто не вiдправляти це замовлення а я зараз зроблю нове?" at bounding box center [920, 137] width 213 height 25
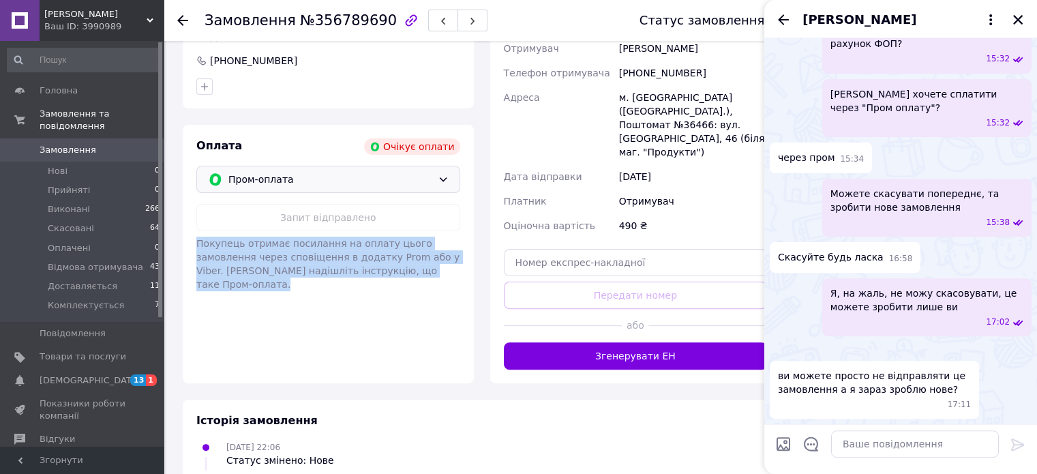
scroll to position [592, 0]
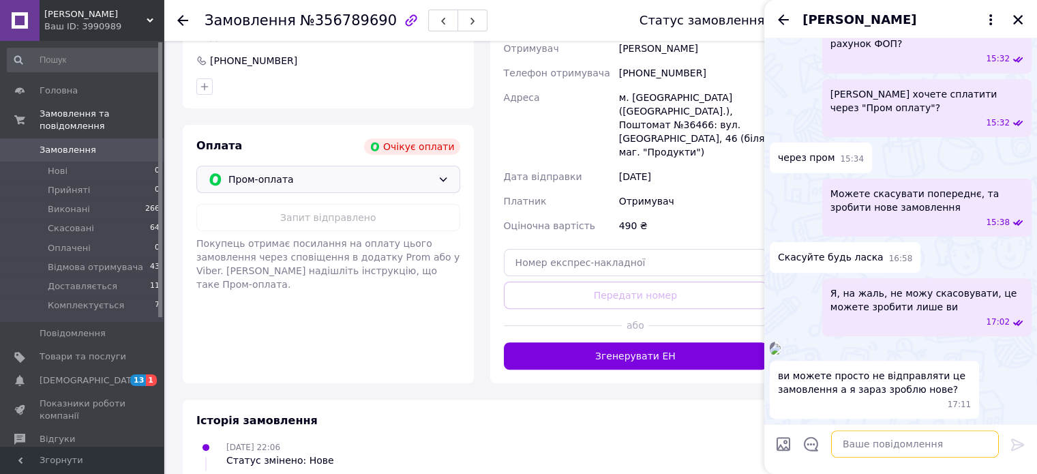
click at [873, 443] on textarea at bounding box center [915, 443] width 168 height 27
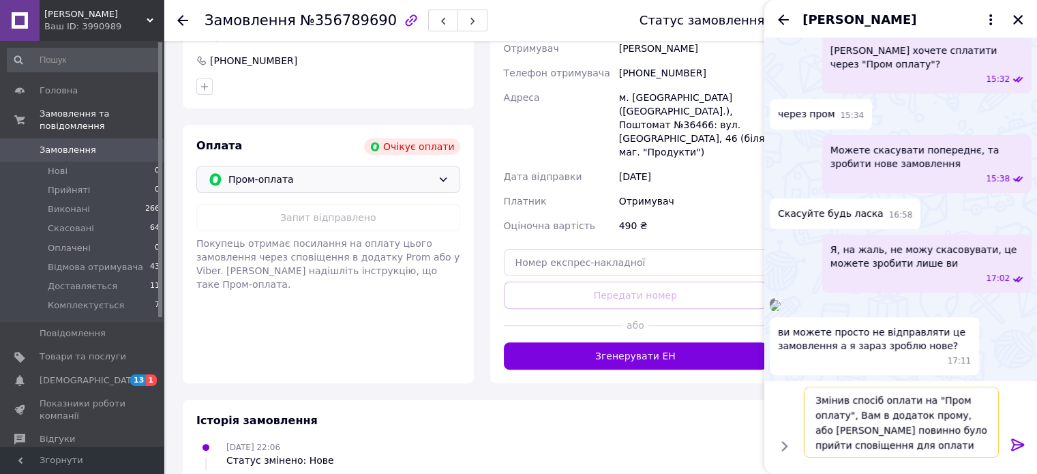
type textarea "Змінив спосіб оплати на "Пром оплату", Вам в додаток прому, або [PERSON_NAME] п…"
click at [1015, 439] on icon at bounding box center [1018, 445] width 16 height 16
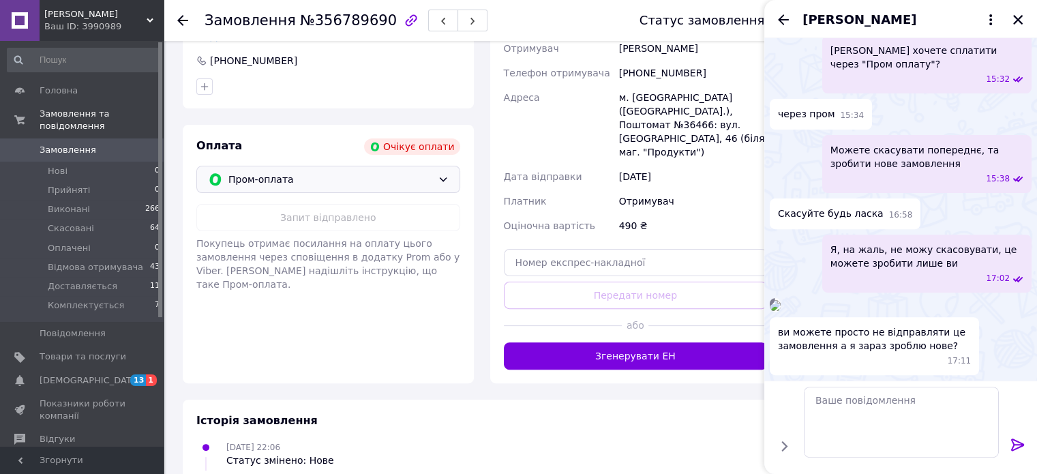
scroll to position [668, 0]
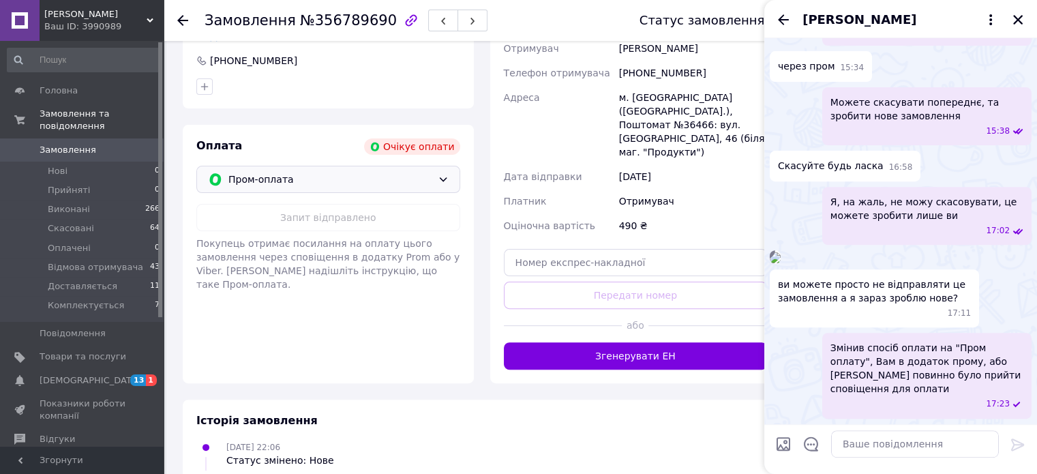
click at [53, 144] on span "Замовлення" at bounding box center [68, 150] width 57 height 12
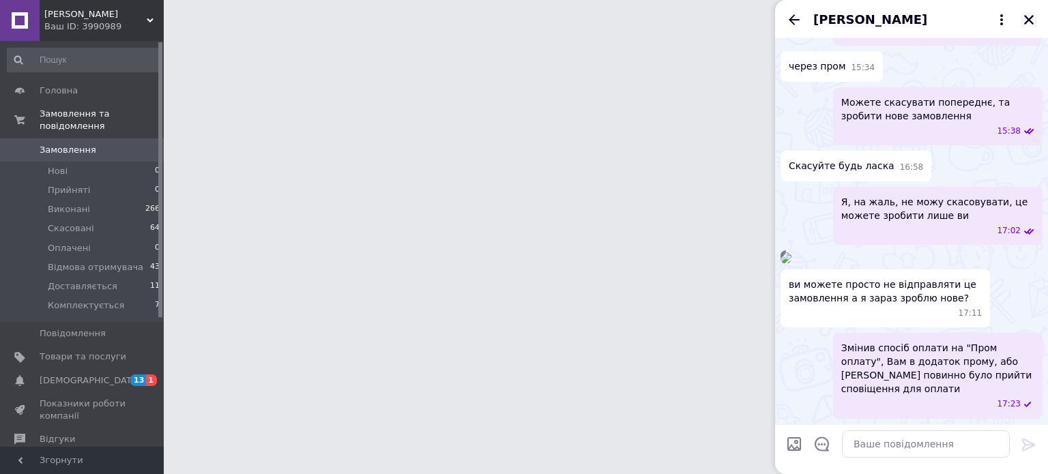
click at [1031, 22] on icon "Закрити" at bounding box center [1029, 20] width 10 height 10
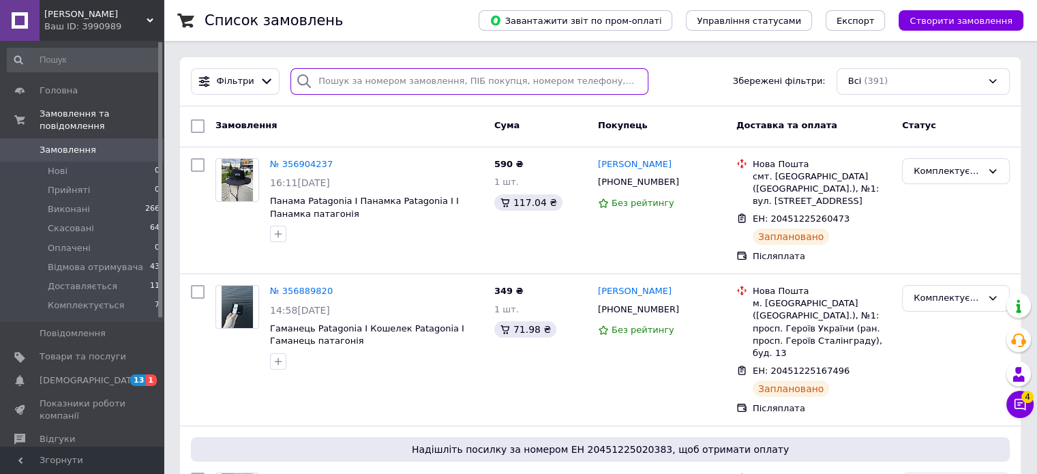
click at [356, 81] on input "search" at bounding box center [470, 81] width 358 height 27
paste input "0685151829"
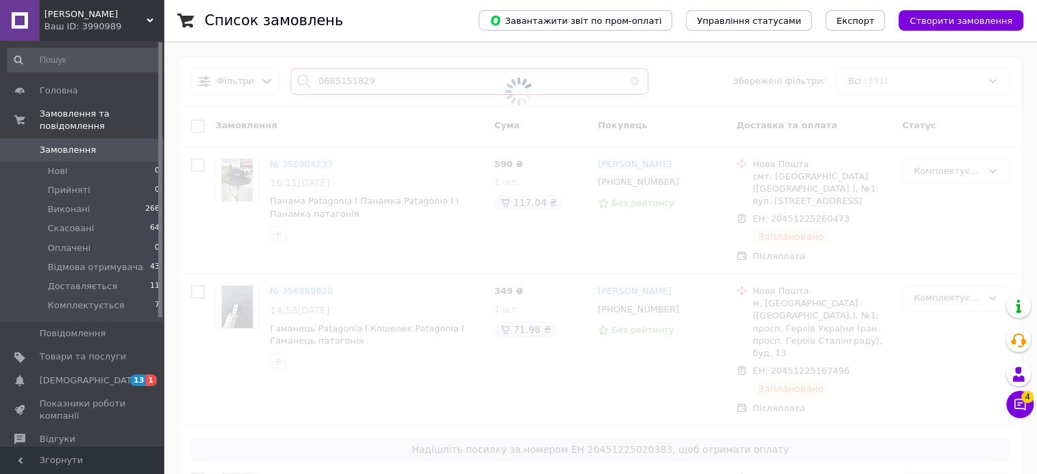
type input "0685151829"
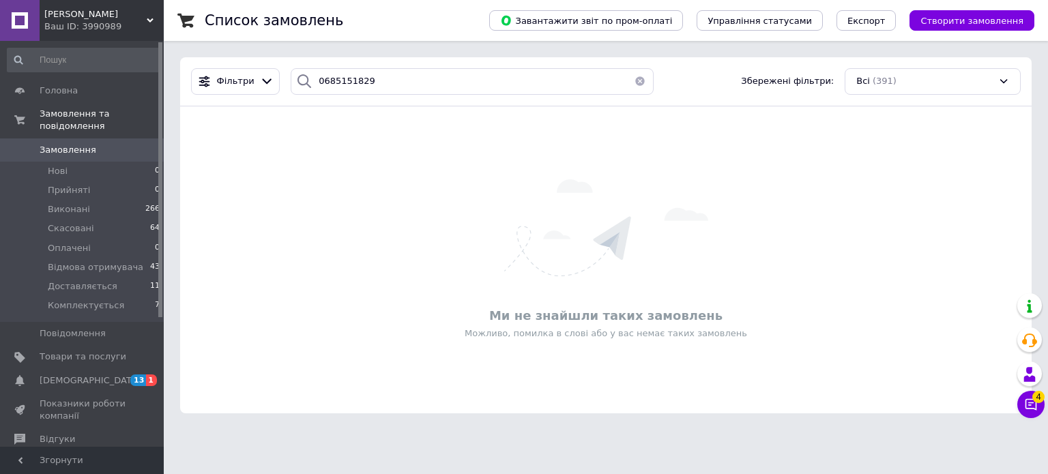
click at [638, 80] on button "button" at bounding box center [639, 81] width 27 height 27
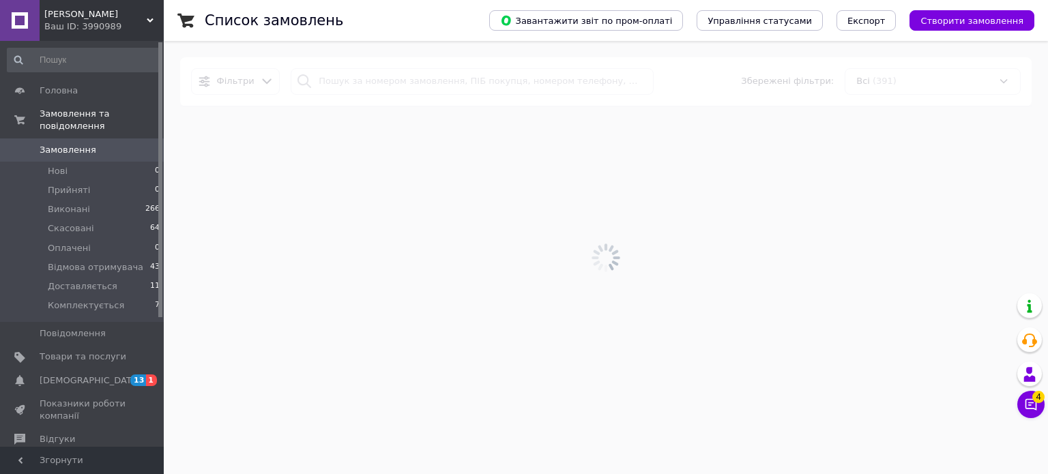
click at [373, 83] on div at bounding box center [606, 257] width 884 height 433
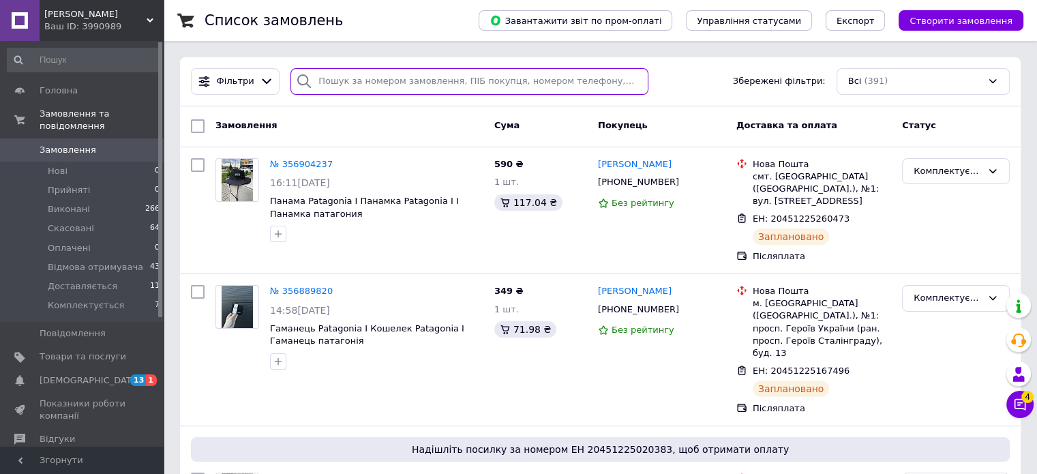
click at [361, 81] on input "search" at bounding box center [470, 81] width 358 height 27
paste input "0685151829"
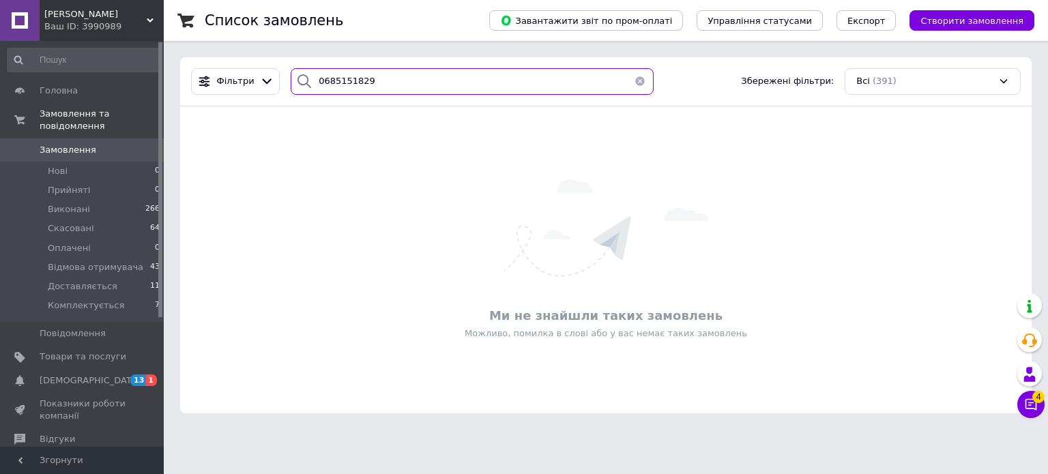
click at [312, 80] on input "0685151829" at bounding box center [472, 81] width 363 height 27
type input "[PHONE_NUMBER]"
click at [376, 79] on input "[PHONE_NUMBER]" at bounding box center [472, 81] width 363 height 27
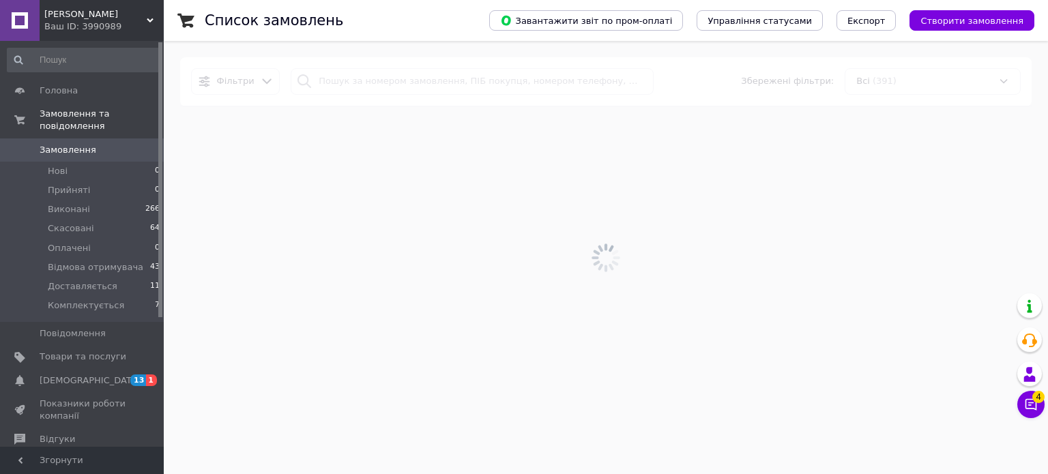
click at [63, 144] on span "Замовлення" at bounding box center [68, 150] width 57 height 12
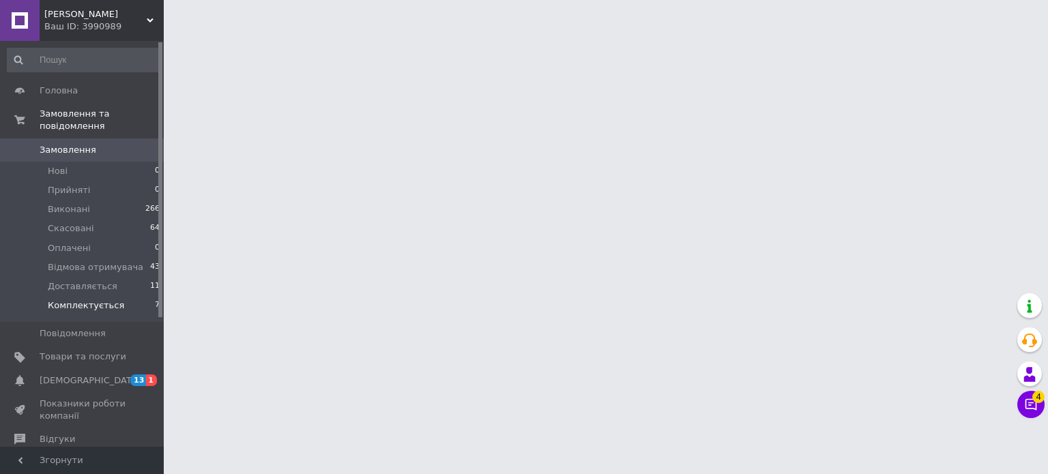
click at [89, 299] on span "Комплектується" at bounding box center [86, 305] width 76 height 12
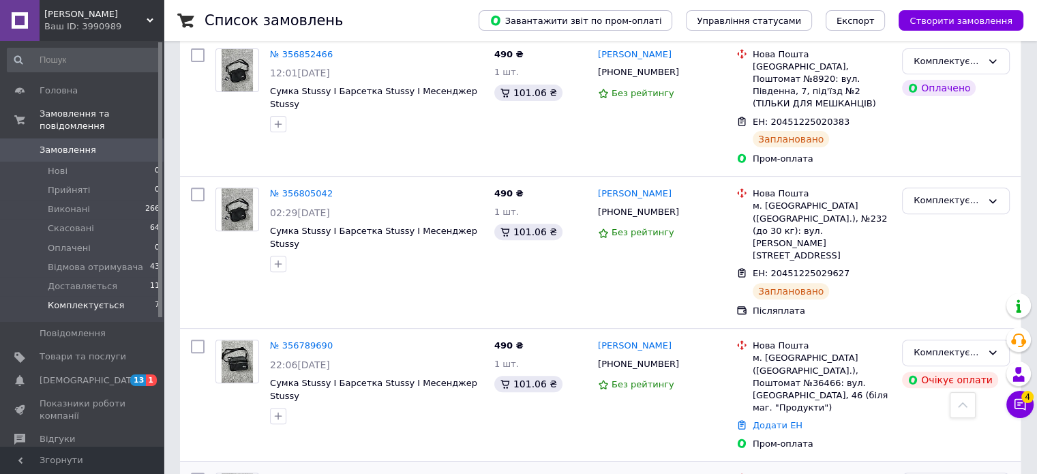
scroll to position [413, 0]
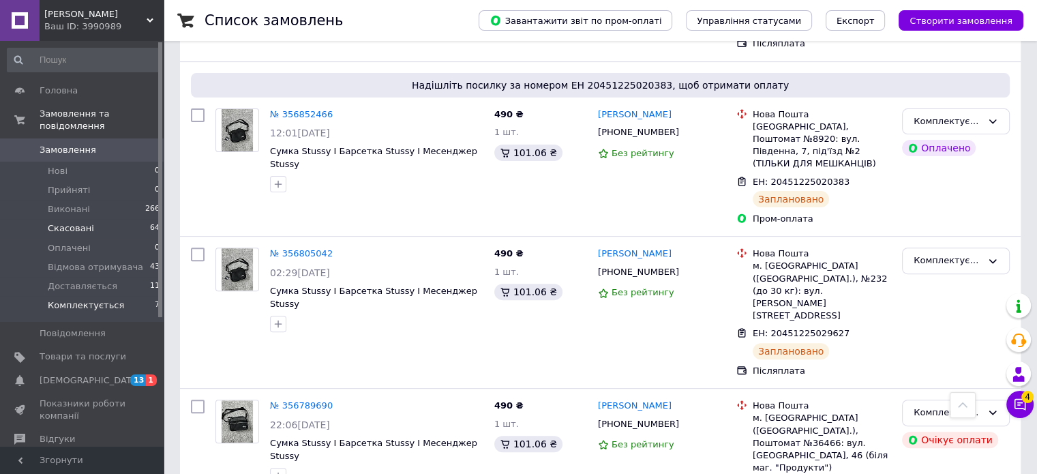
click at [76, 222] on span "Скасовані" at bounding box center [71, 228] width 46 height 12
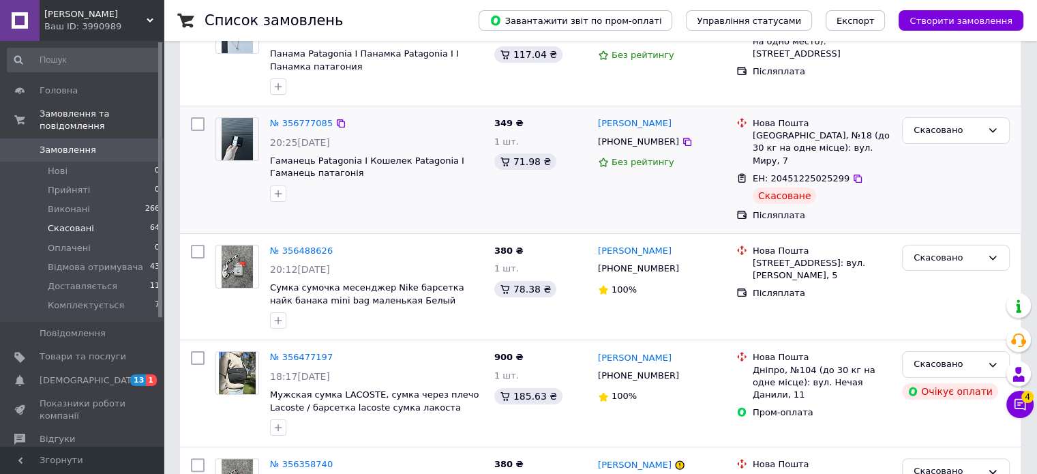
scroll to position [205, 0]
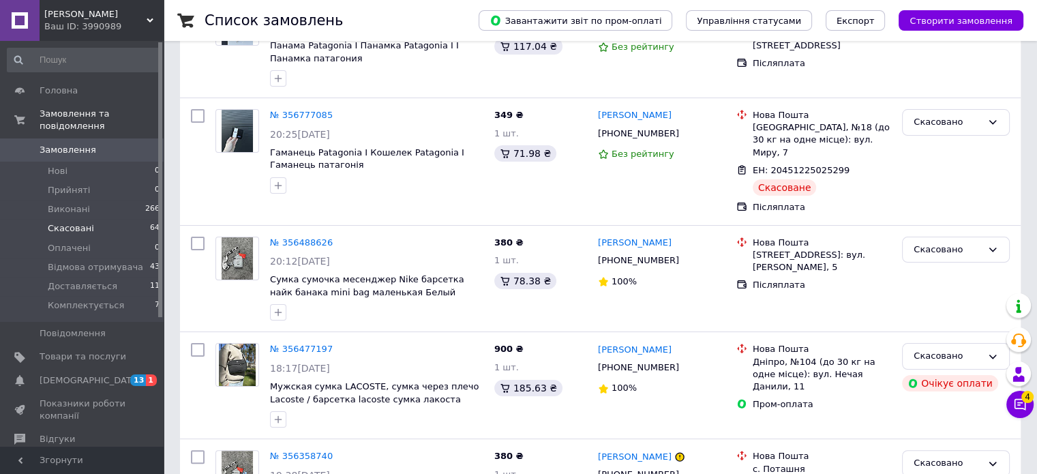
click at [56, 144] on span "Замовлення" at bounding box center [68, 150] width 57 height 12
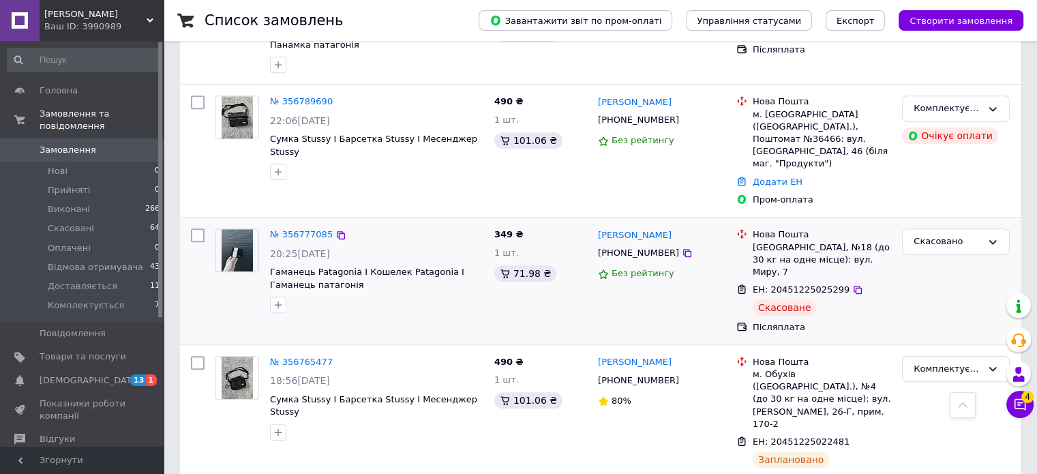
scroll to position [774, 0]
click at [638, 246] on div "[PHONE_NUMBER]" at bounding box center [638, 255] width 87 height 18
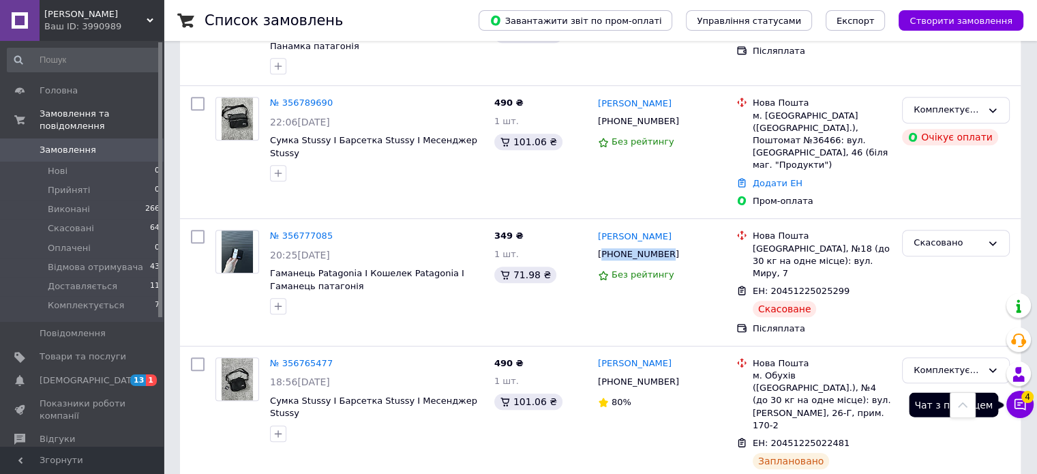
click at [1019, 400] on icon at bounding box center [1021, 405] width 12 height 12
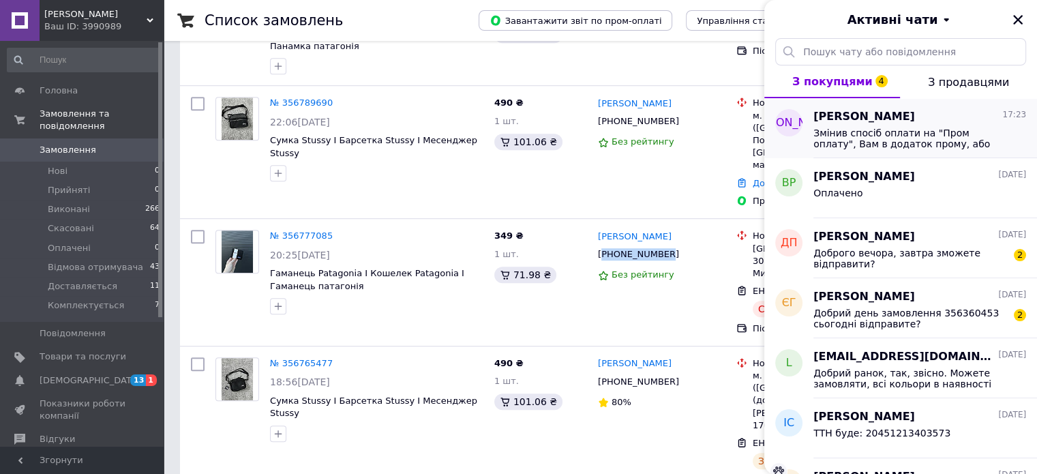
click at [958, 146] on span "Змінив спосіб оплати на "Пром оплату", Вам в додаток прому, або [PERSON_NAME] п…" at bounding box center [911, 139] width 194 height 22
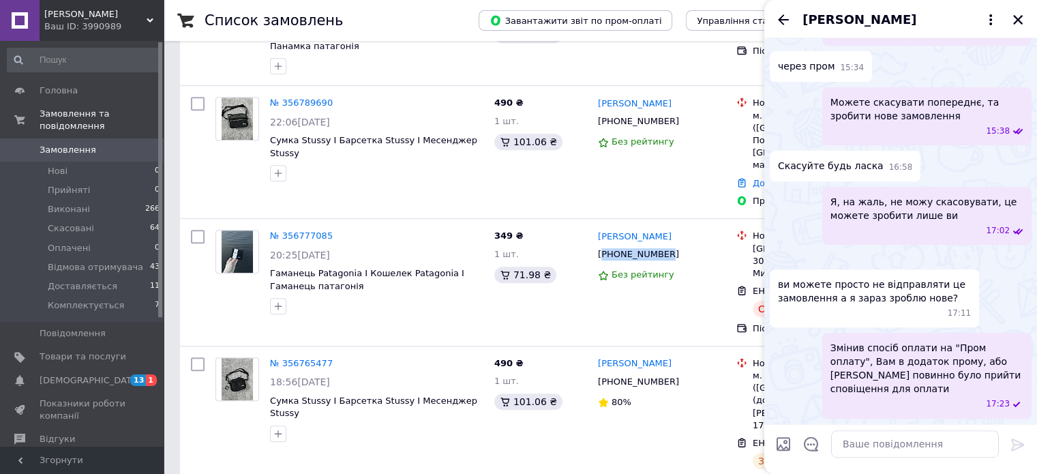
scroll to position [668, 0]
click at [1016, 23] on icon "Закрити" at bounding box center [1018, 20] width 12 height 12
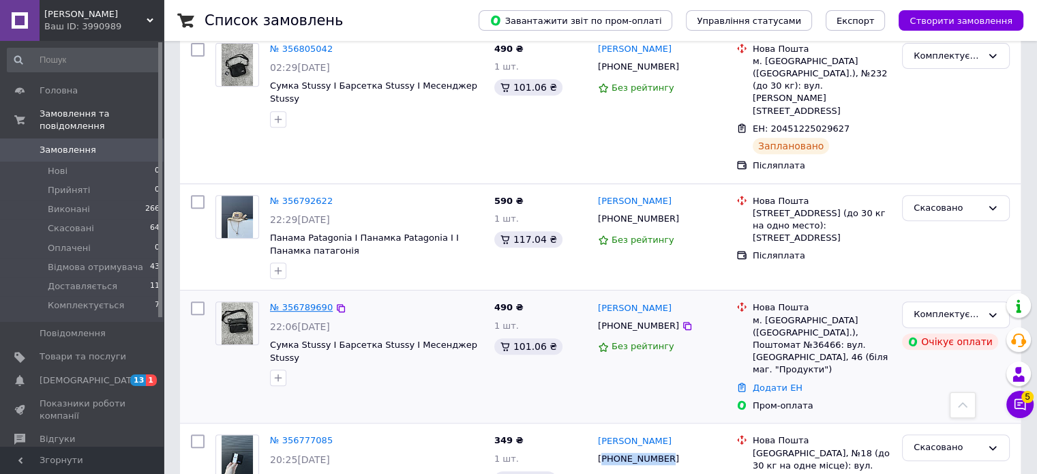
click at [297, 302] on link "№ 356789690" at bounding box center [301, 307] width 63 height 10
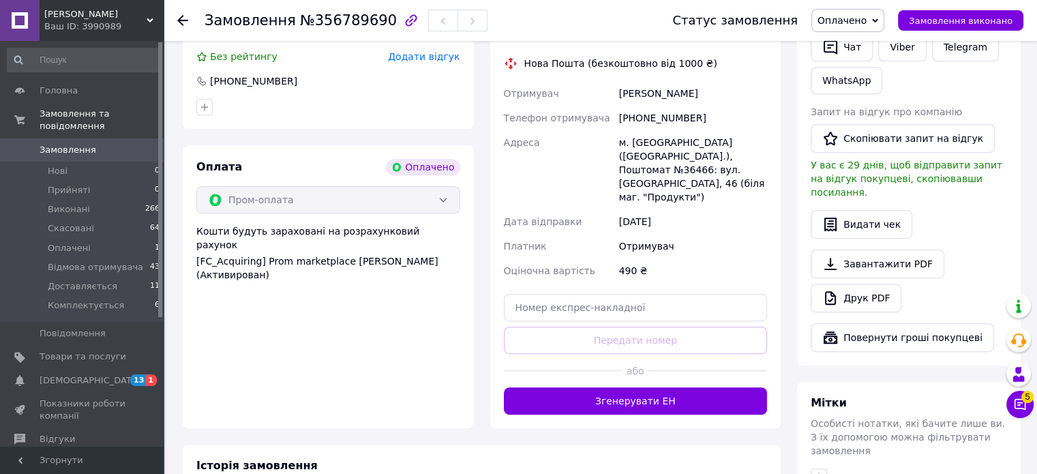
scroll to position [706, 0]
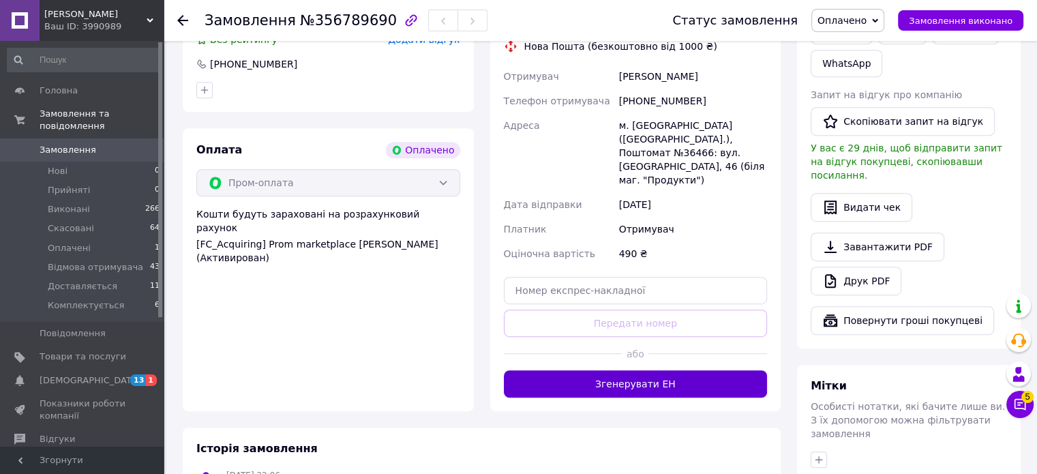
click at [623, 370] on button "Згенерувати ЕН" at bounding box center [636, 383] width 264 height 27
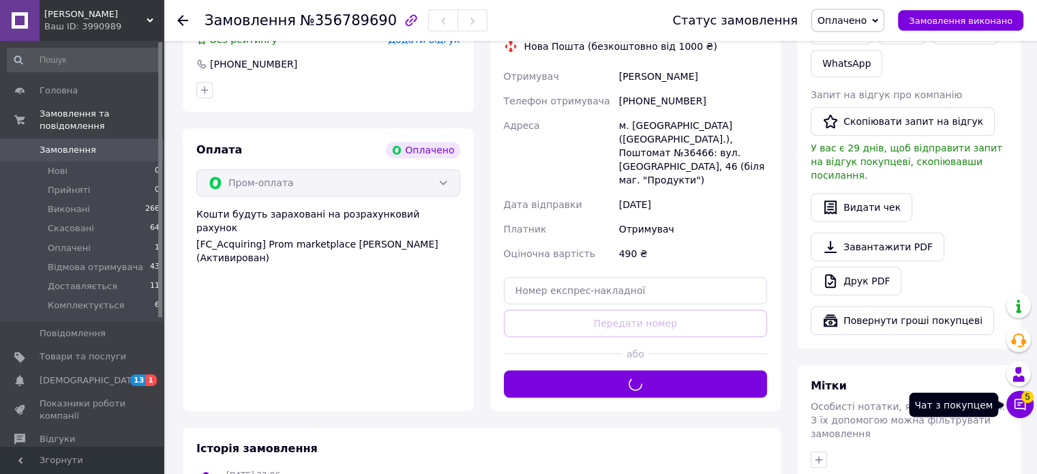
click at [1018, 408] on icon at bounding box center [1021, 405] width 12 height 12
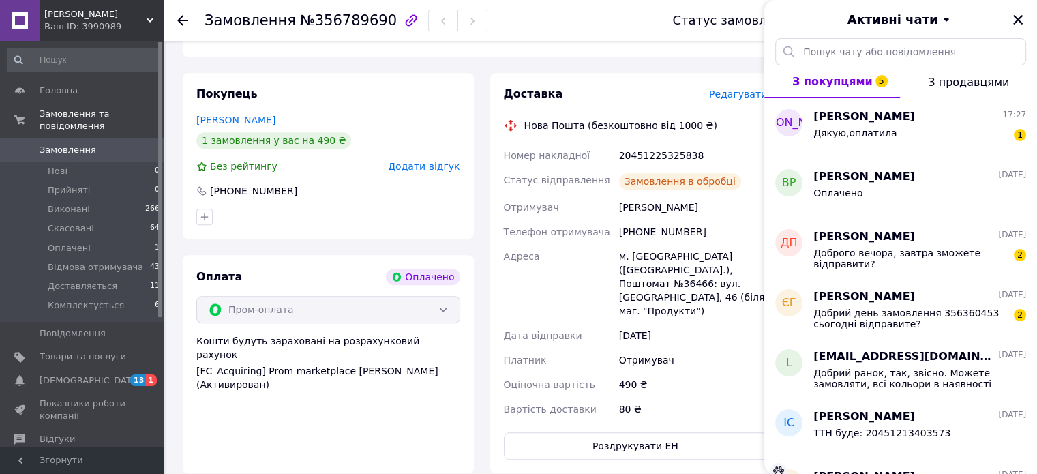
scroll to position [501, 0]
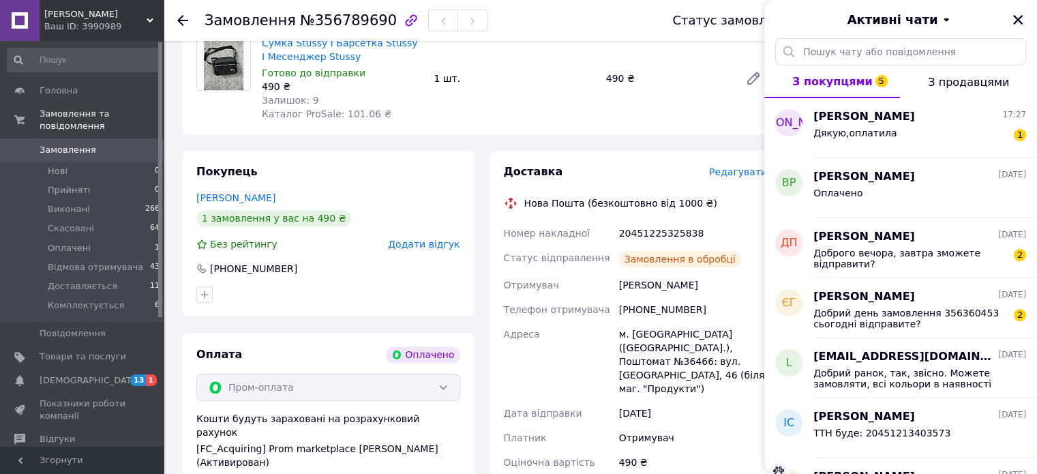
click at [677, 239] on div "20451225325838" at bounding box center [693, 233] width 153 height 25
copy div "20451225325838"
click at [647, 304] on div "[PHONE_NUMBER]" at bounding box center [693, 309] width 153 height 25
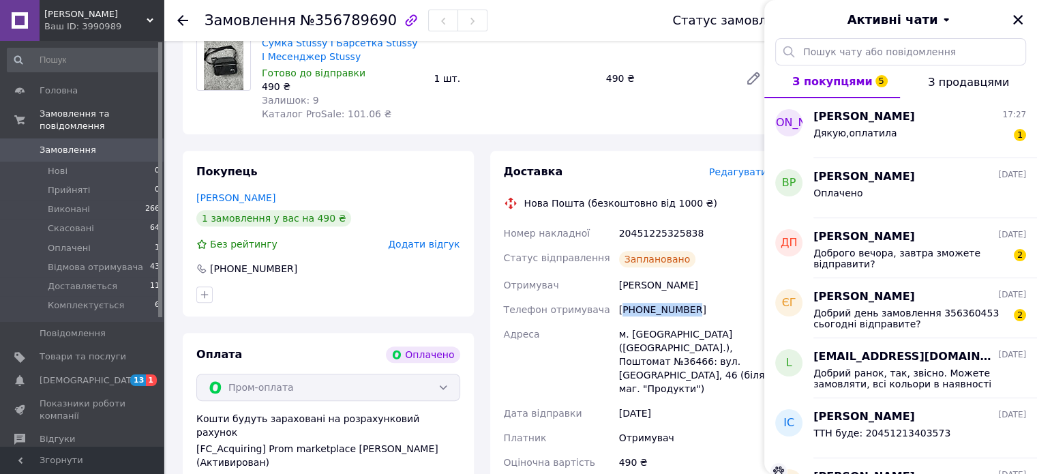
click at [647, 304] on div "[PHONE_NUMBER]" at bounding box center [693, 309] width 153 height 25
copy div "380993963741"
click at [668, 231] on div "20451225325838" at bounding box center [693, 233] width 153 height 25
drag, startPoint x: 666, startPoint y: 228, endPoint x: 660, endPoint y: 241, distance: 14.1
click at [696, 233] on div "20451225325838" at bounding box center [693, 233] width 153 height 25
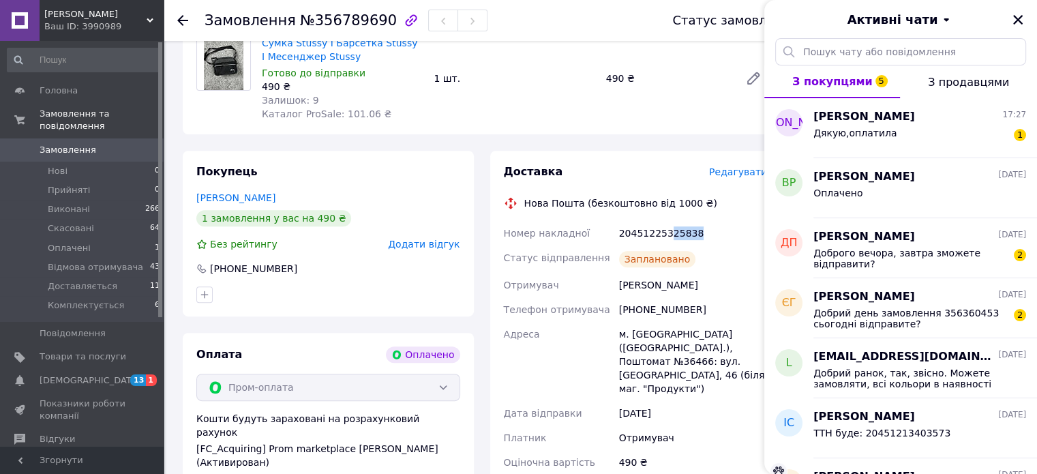
click at [666, 233] on div "20451225325838" at bounding box center [693, 233] width 153 height 25
drag, startPoint x: 672, startPoint y: 235, endPoint x: 698, endPoint y: 233, distance: 26.6
click at [698, 233] on div "20451225325838" at bounding box center [693, 233] width 153 height 25
click at [915, 120] on span "[PERSON_NAME]" at bounding box center [865, 117] width 102 height 16
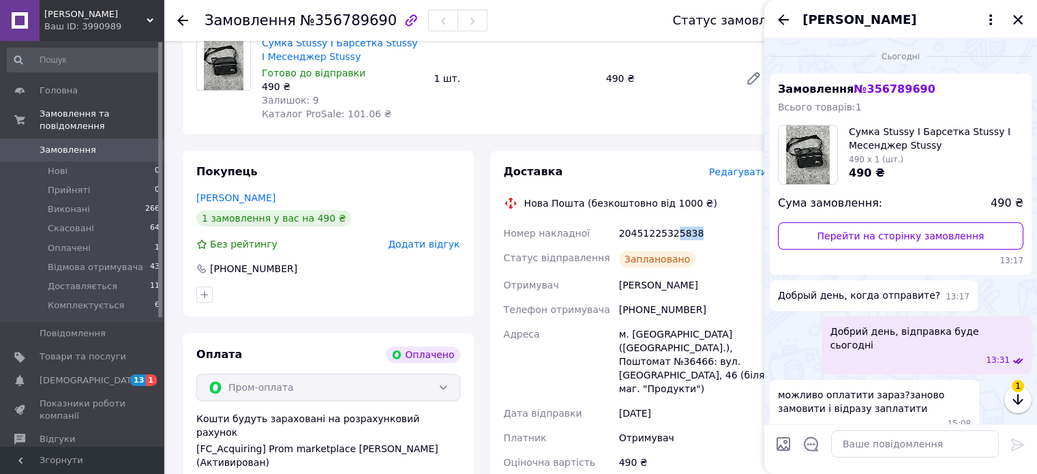
scroll to position [730, 0]
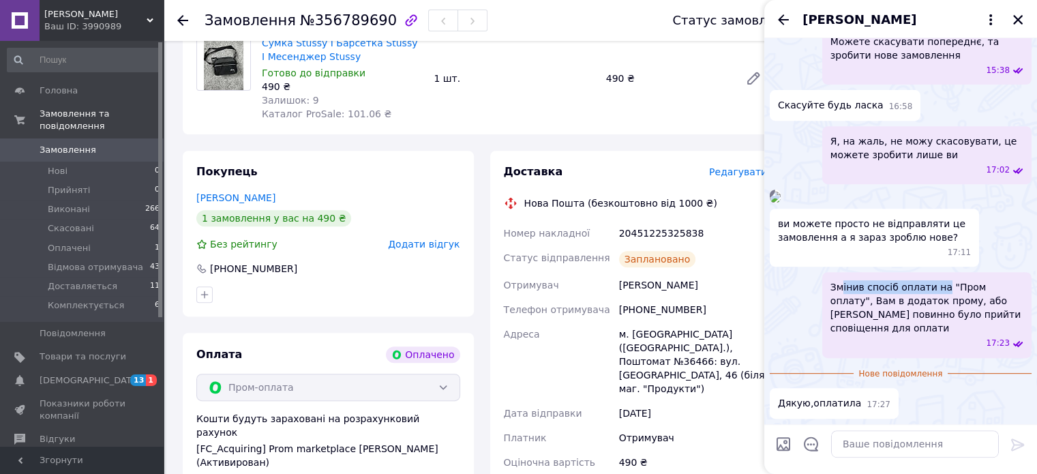
drag, startPoint x: 840, startPoint y: 296, endPoint x: 935, endPoint y: 308, distance: 96.2
click at [935, 308] on span "Змінив спосіб оплати на "Пром оплату", Вам в додаток прому, або [PERSON_NAME] п…" at bounding box center [927, 307] width 193 height 55
click at [860, 324] on span "Змінив спосіб оплати на "Пром оплату", Вам в додаток прому, або [PERSON_NAME] п…" at bounding box center [927, 307] width 193 height 55
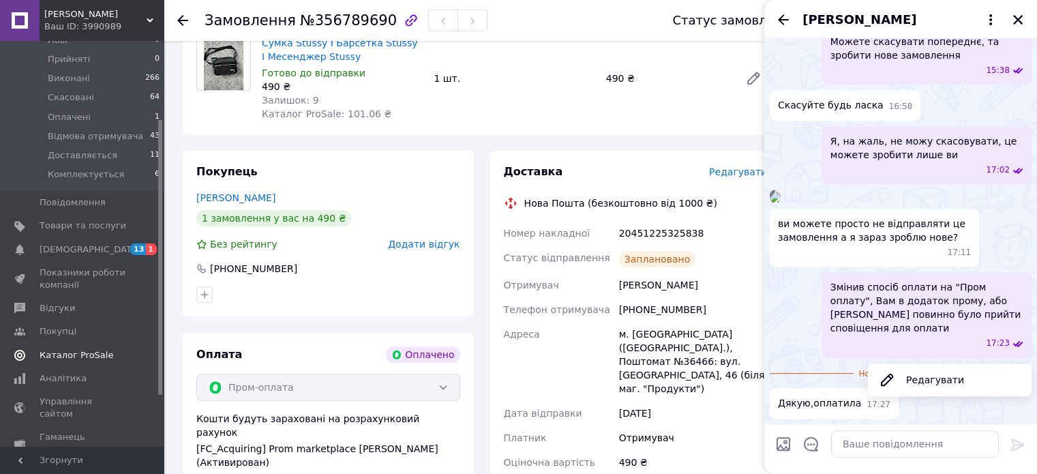
scroll to position [136, 0]
click at [72, 261] on span "Показники роботи компанії" at bounding box center [83, 273] width 87 height 25
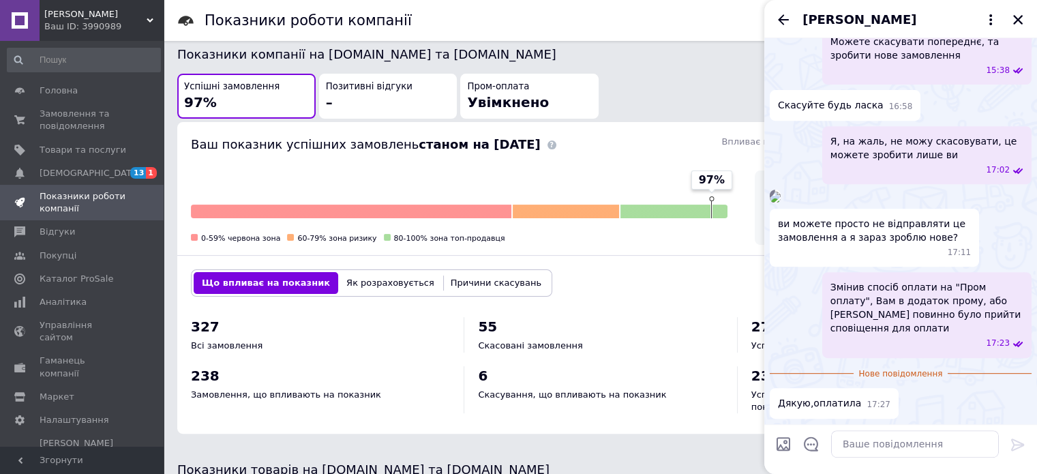
scroll to position [341, 0]
